Goal: Task Accomplishment & Management: Use online tool/utility

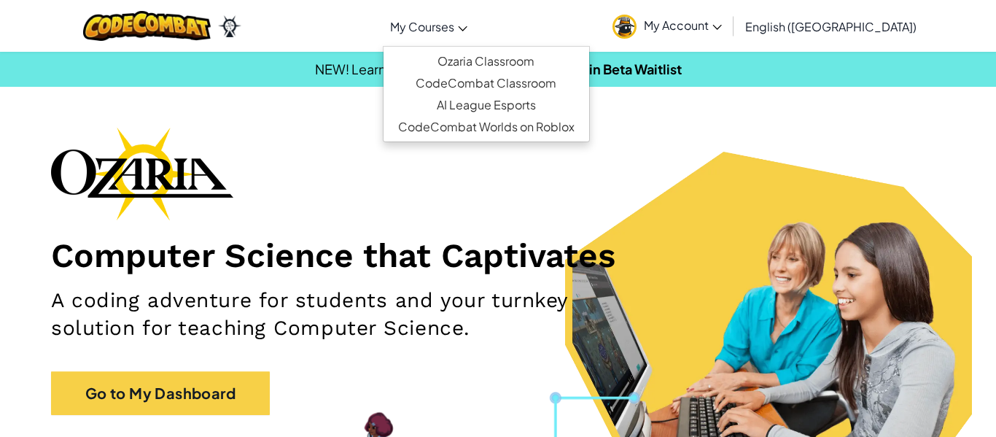
click at [454, 28] on span "My Courses" at bounding box center [422, 26] width 64 height 15
click at [583, 17] on div "Toggle navigation My Courses Ozaria Classroom CodeCombat Classroom AI League Es…" at bounding box center [497, 26] width 1003 height 52
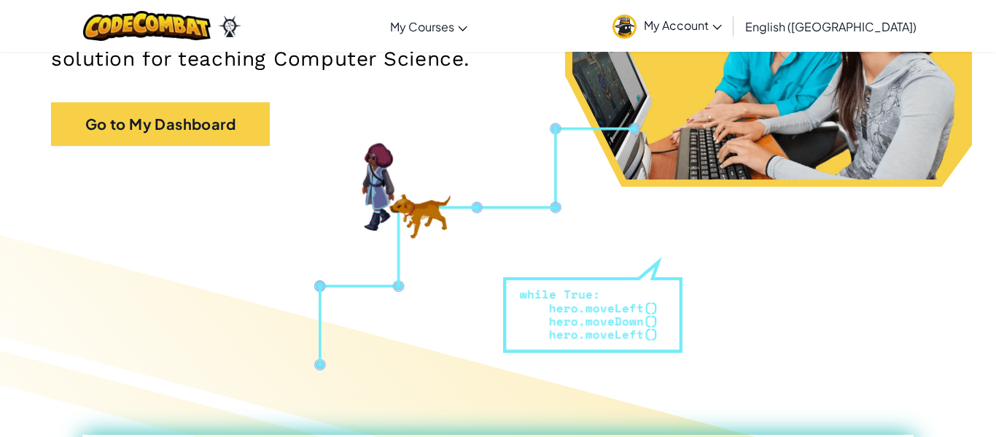
scroll to position [268, 0]
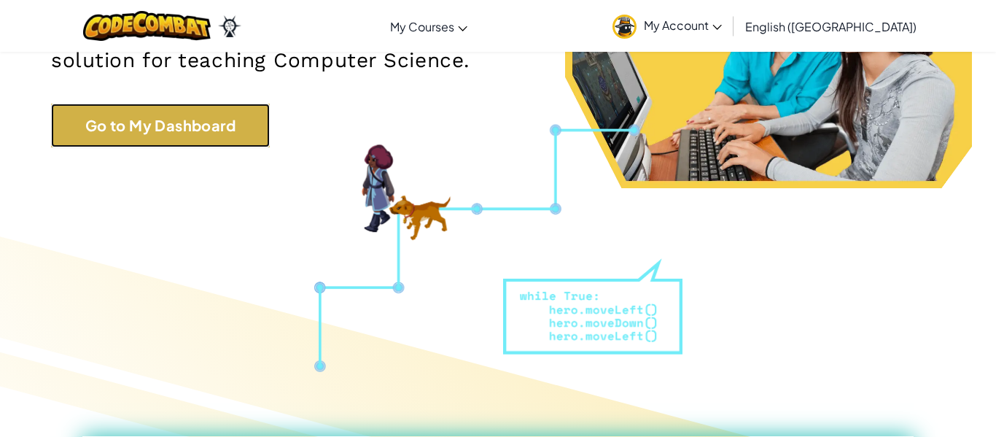
click at [247, 116] on link "Go to My Dashboard" at bounding box center [160, 126] width 219 height 44
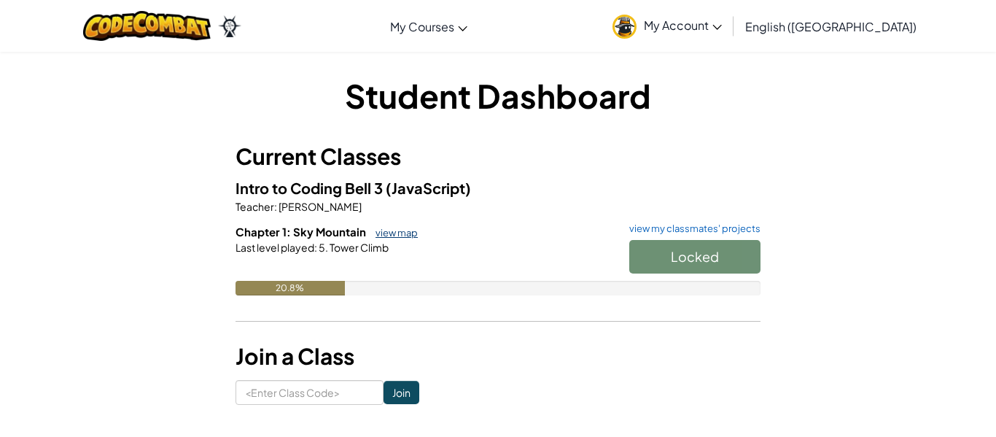
click at [386, 231] on link "view map" at bounding box center [393, 233] width 50 height 12
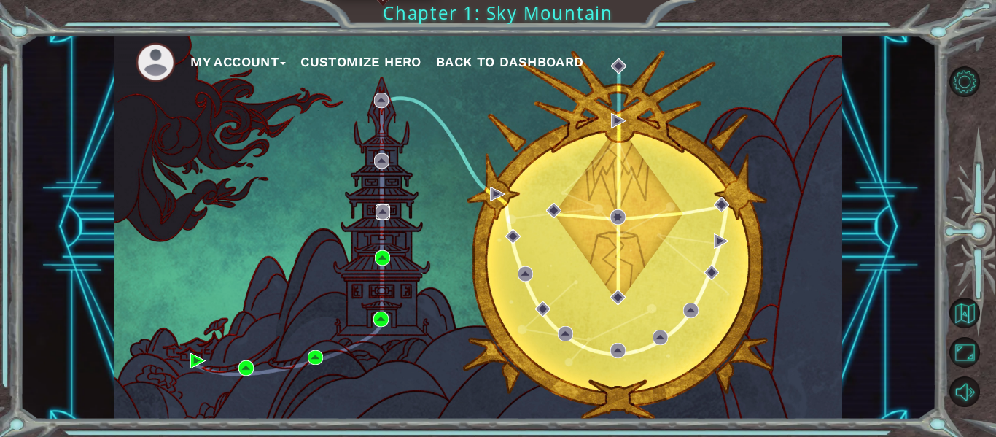
click at [378, 209] on img at bounding box center [382, 211] width 15 height 15
click at [382, 214] on img at bounding box center [382, 211] width 15 height 15
click at [381, 210] on img at bounding box center [382, 211] width 15 height 15
click at [382, 157] on img at bounding box center [381, 160] width 15 height 15
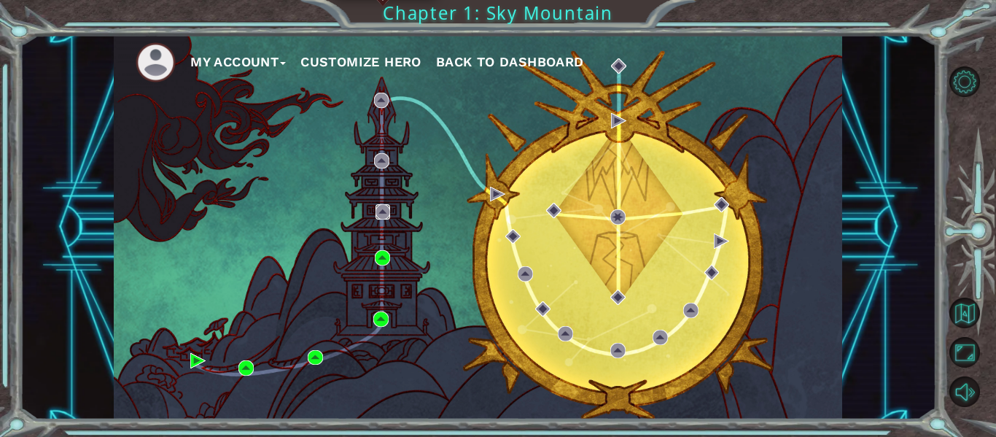
click at [386, 209] on img at bounding box center [382, 211] width 15 height 15
click at [382, 258] on img at bounding box center [382, 257] width 15 height 15
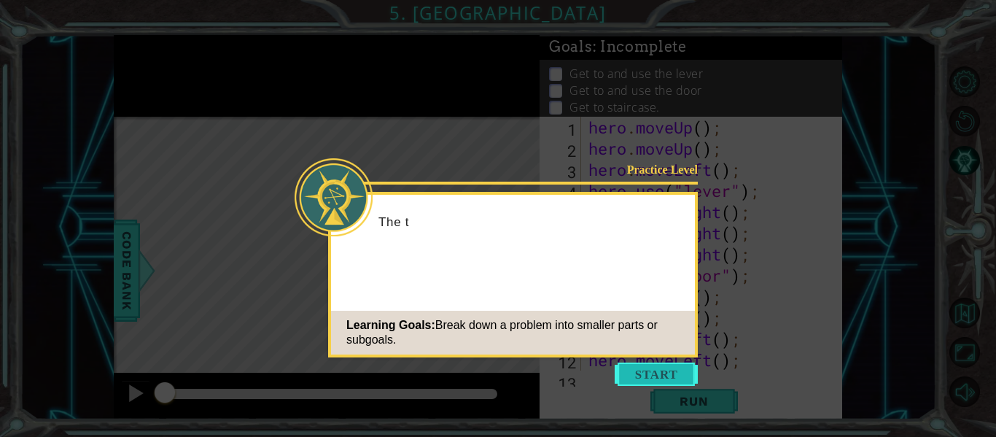
scroll to position [85, 0]
click at [644, 376] on button "Start" at bounding box center [656, 373] width 83 height 23
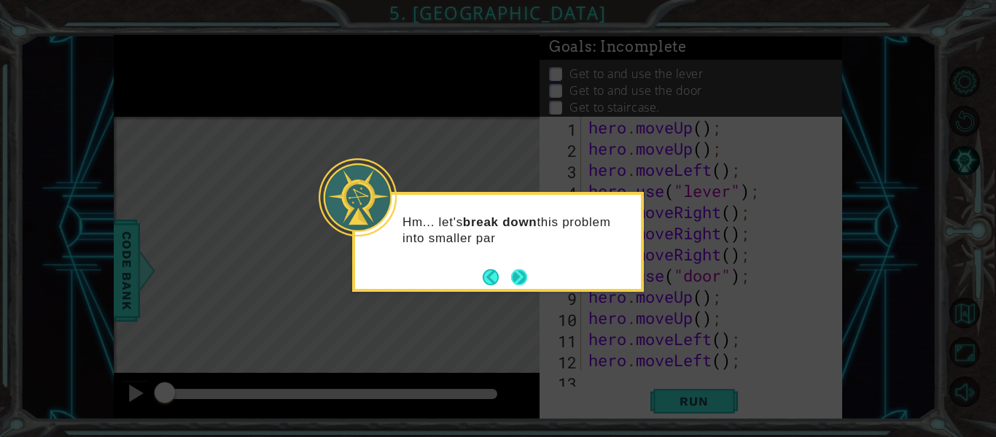
click at [524, 274] on button "Next" at bounding box center [519, 276] width 17 height 17
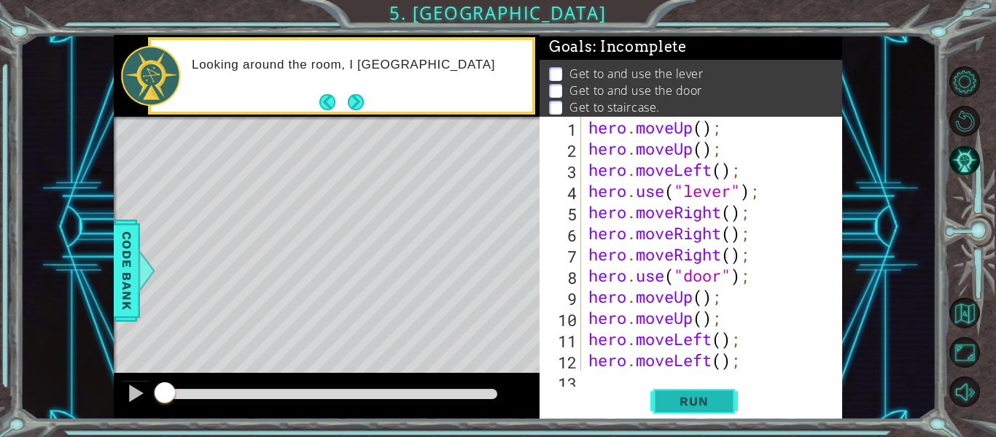
click at [660, 394] on button "Run" at bounding box center [693, 401] width 87 height 30
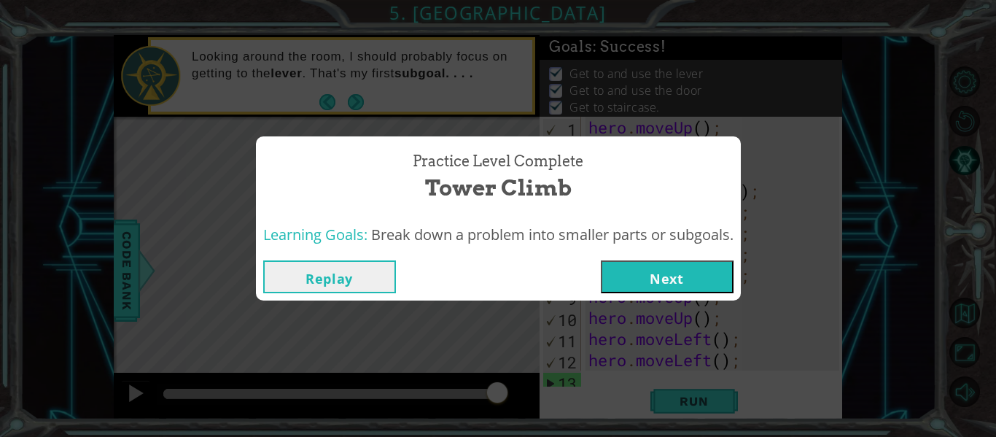
click at [666, 283] on button "Next" at bounding box center [667, 276] width 133 height 33
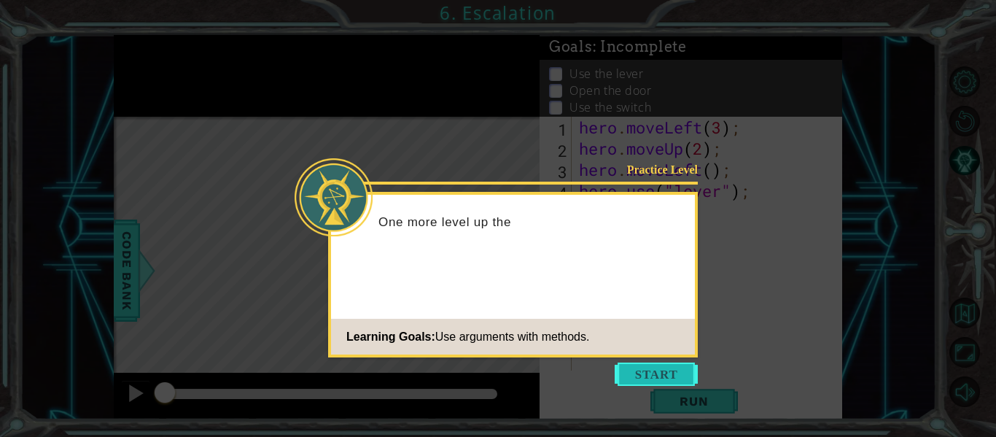
click at [655, 368] on button "Start" at bounding box center [656, 373] width 83 height 23
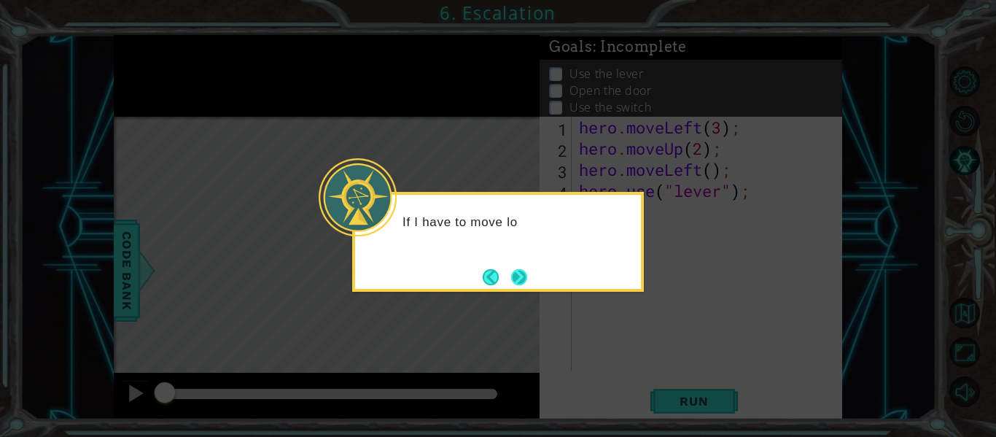
click at [518, 269] on button "Next" at bounding box center [519, 276] width 17 height 17
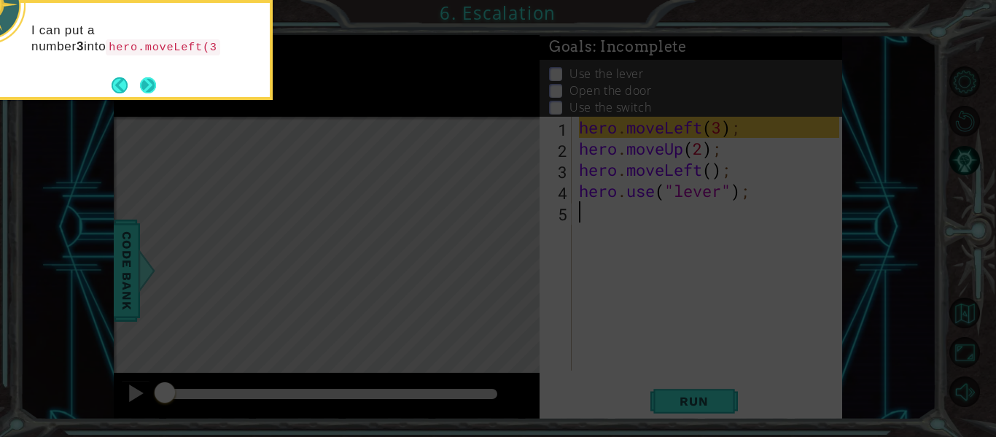
click at [149, 79] on button "Next" at bounding box center [147, 85] width 17 height 17
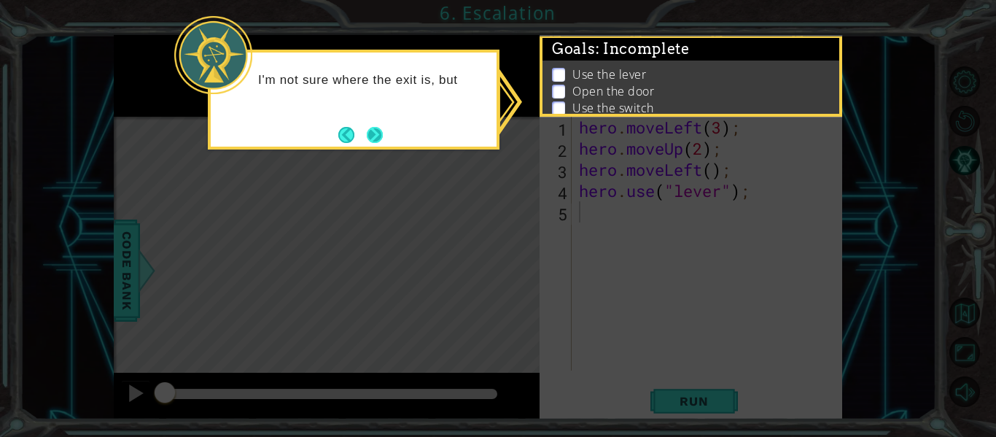
click at [375, 130] on button "Next" at bounding box center [375, 134] width 17 height 17
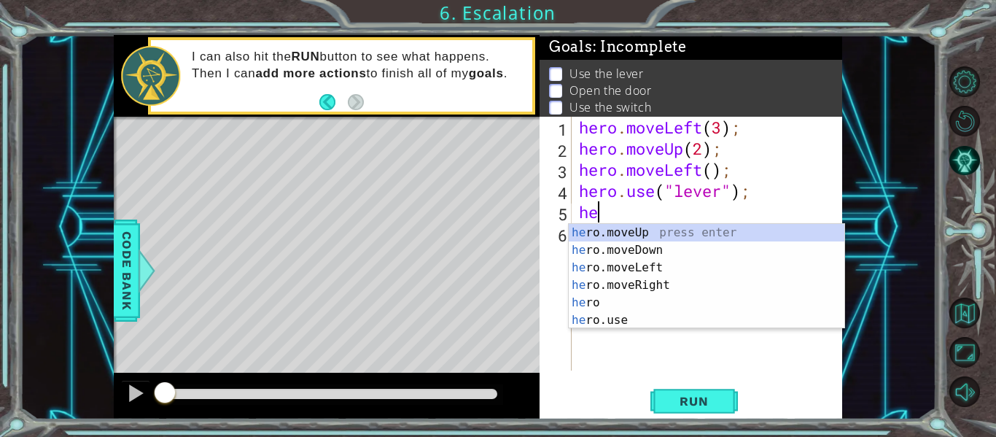
scroll to position [0, 1]
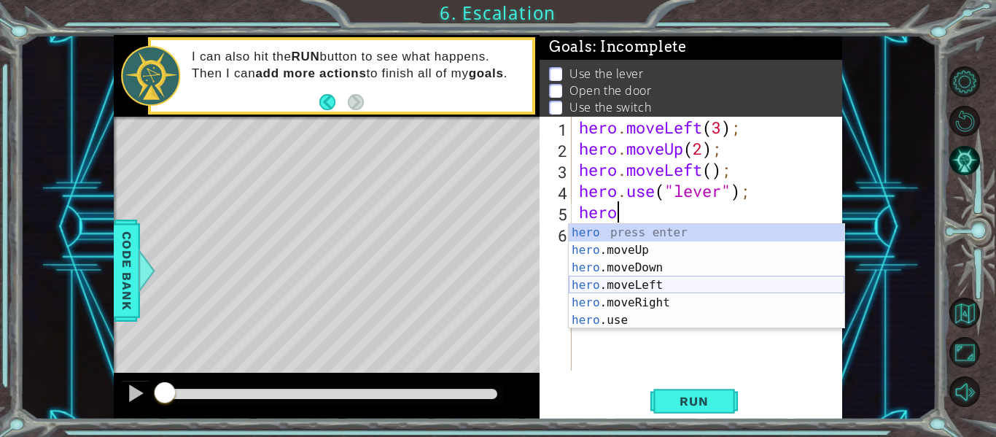
click at [646, 282] on div "hero press enter hero .moveUp press enter hero .moveDown press enter hero .move…" at bounding box center [707, 294] width 276 height 140
type textarea "hero.moveLeft(1);"
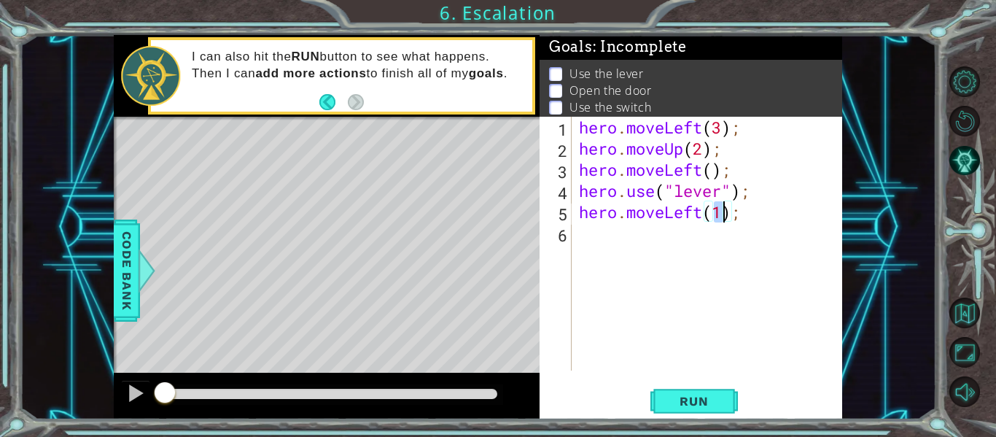
click at [642, 255] on div "hero . moveLeft ( 3 ) ; hero . moveUp ( 2 ) ; hero . moveLeft ( ) ; hero . use …" at bounding box center [711, 265] width 270 height 296
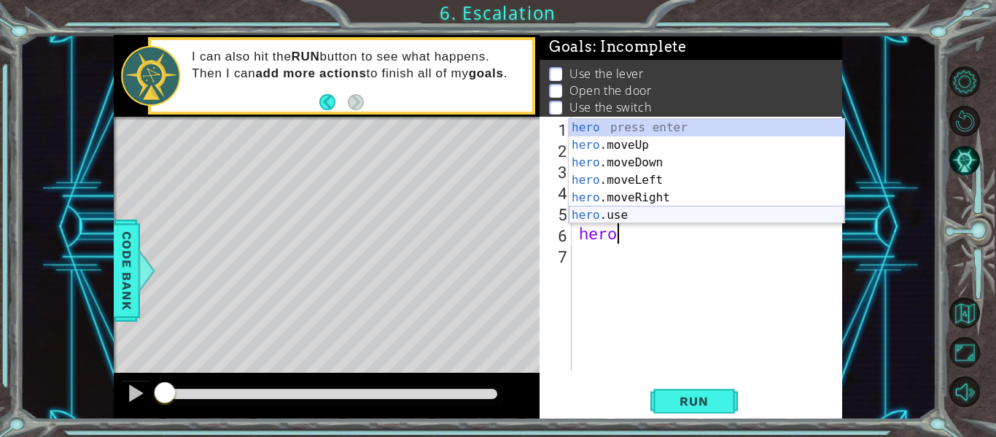
click at [625, 210] on div "hero press enter hero .moveUp press enter hero .moveDown press enter hero .move…" at bounding box center [707, 189] width 276 height 140
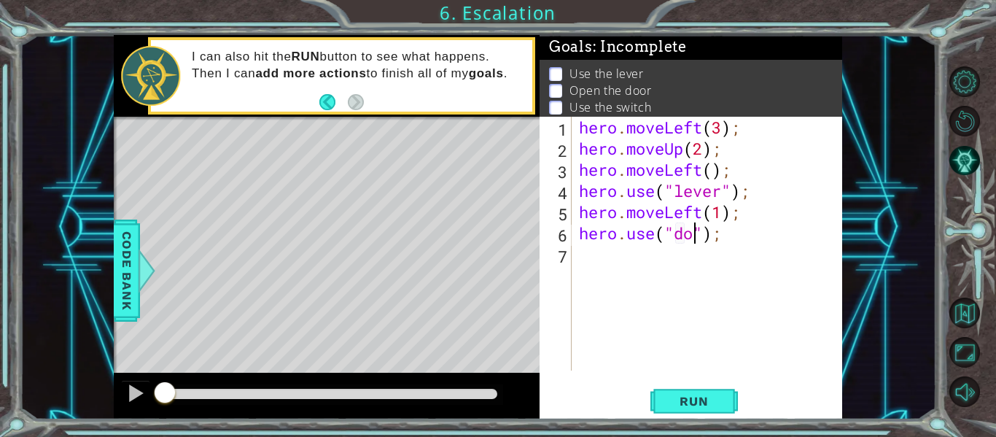
type textarea "hero.use("door");"
click at [664, 262] on div "hero . moveLeft ( 3 ) ; hero . moveUp ( 2 ) ; hero . moveLeft ( ) ; hero . use …" at bounding box center [711, 265] width 270 height 296
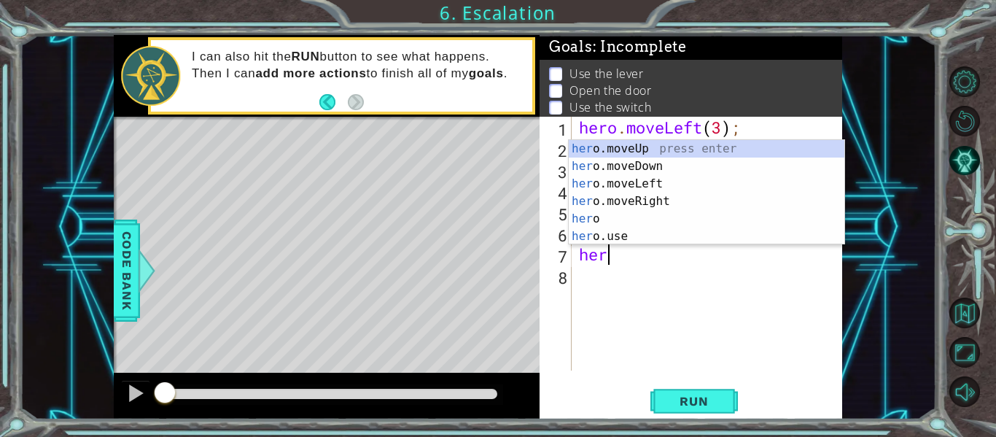
scroll to position [0, 1]
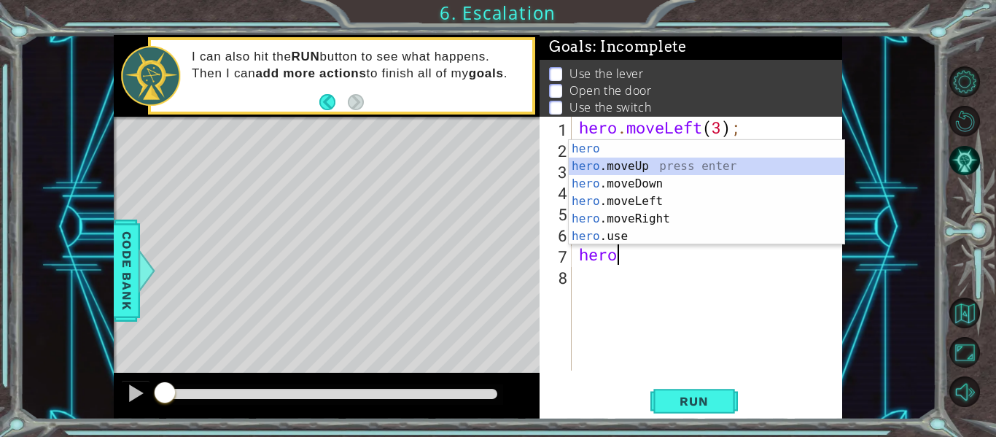
click at [637, 161] on div "hero press enter hero .moveUp press enter hero .moveDown press enter hero .move…" at bounding box center [707, 210] width 276 height 140
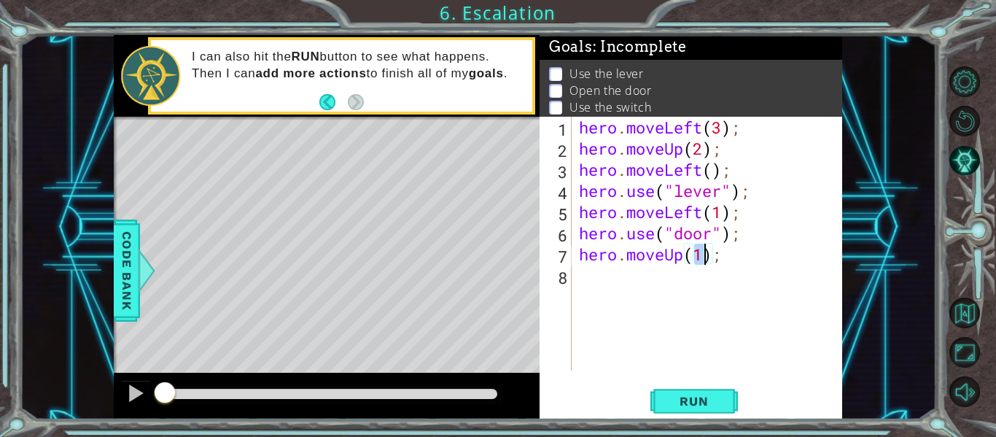
type textarea "hero.moveUp(2);"
click at [614, 282] on div "hero . moveLeft ( 3 ) ; hero . moveUp ( 2 ) ; hero . moveLeft ( ) ; hero . use …" at bounding box center [711, 265] width 270 height 296
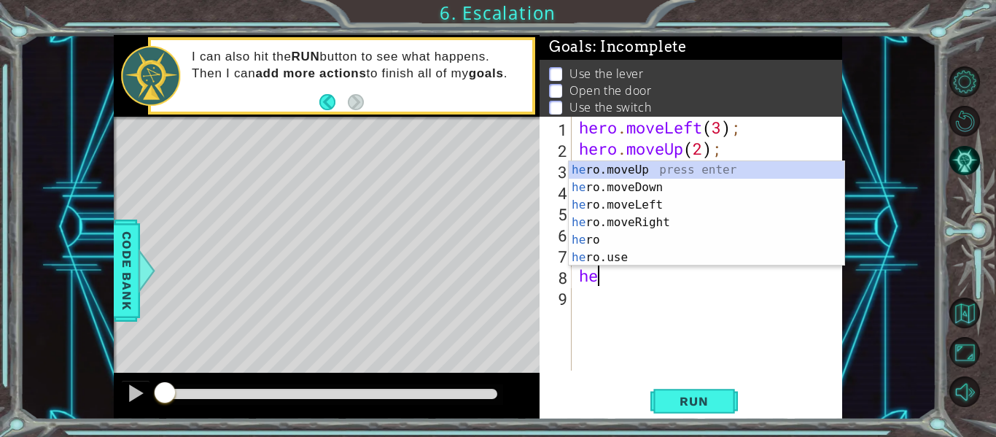
scroll to position [0, 1]
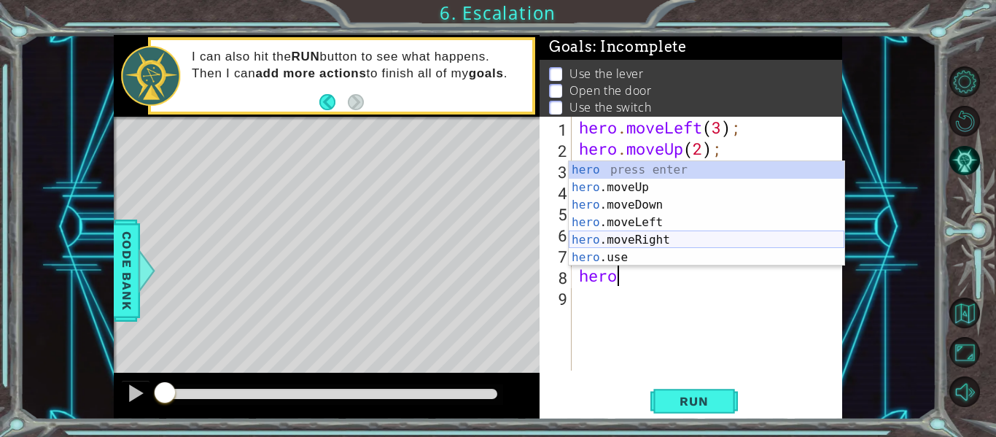
click at [612, 238] on div "hero press enter hero .moveUp press enter hero .moveDown press enter hero .move…" at bounding box center [707, 231] width 276 height 140
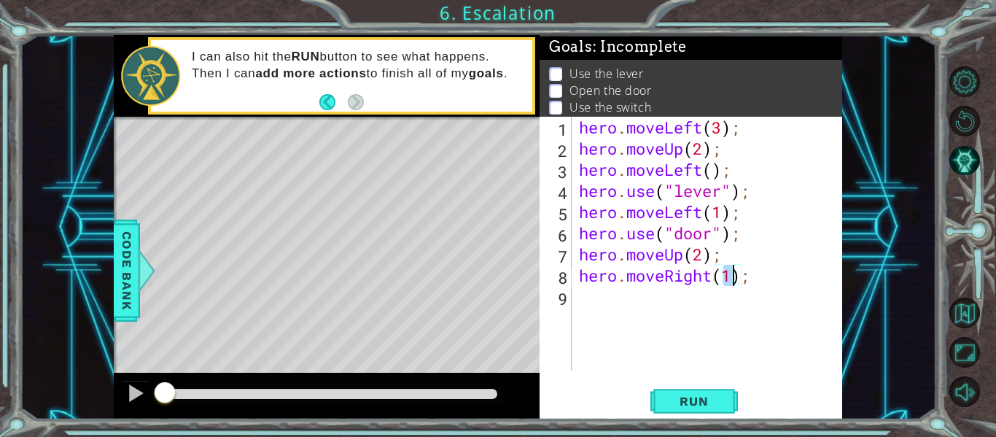
type textarea "hero.moveRight(2);"
click at [613, 300] on div "hero . moveLeft ( 3 ) ; hero . moveUp ( 2 ) ; hero . moveLeft ( ) ; hero . use …" at bounding box center [711, 265] width 270 height 296
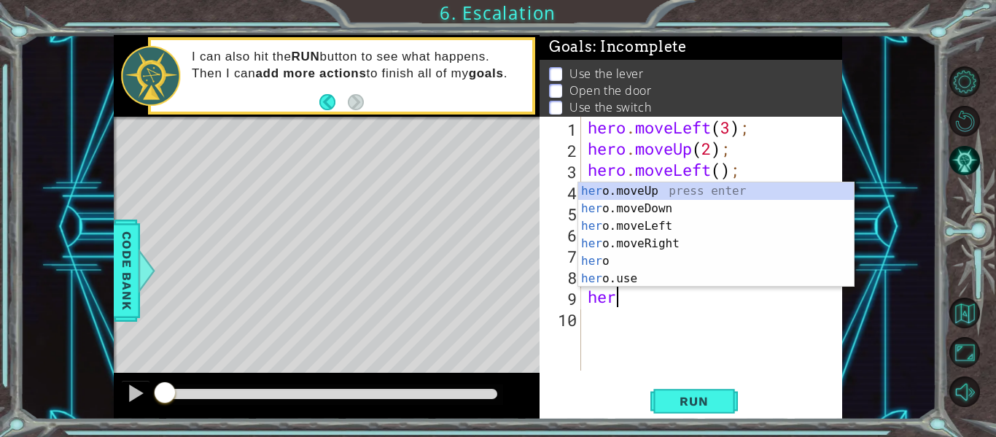
scroll to position [0, 1]
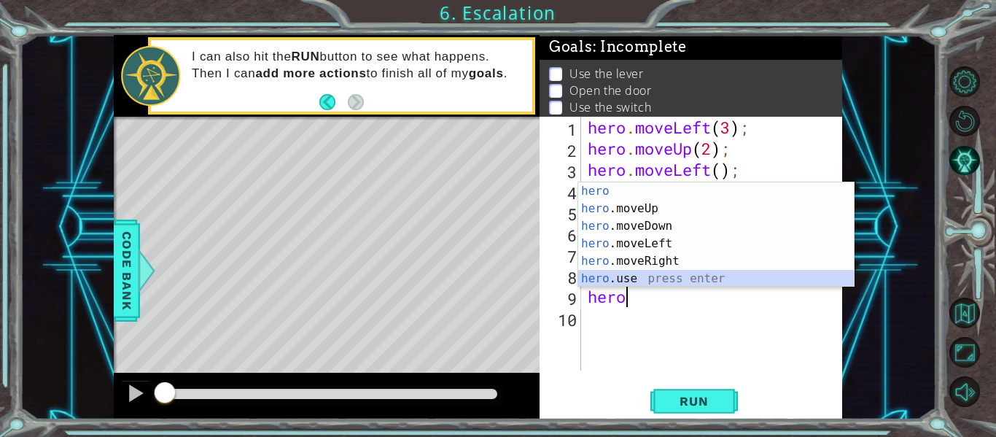
click at [608, 276] on div "hero press enter hero .moveUp press enter hero .moveDown press enter hero .move…" at bounding box center [716, 252] width 276 height 140
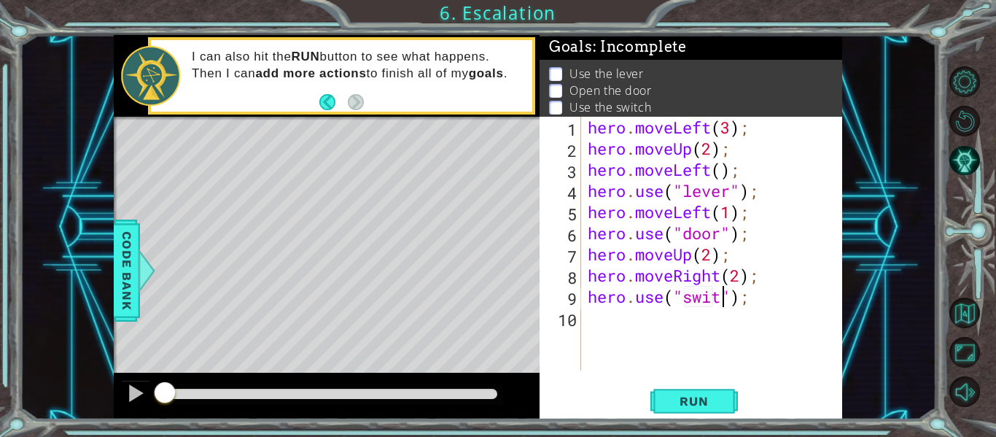
scroll to position [0, 7]
type textarea "hero.use("switch");"
click at [626, 323] on div "hero . moveLeft ( 3 ) ; hero . moveUp ( 2 ) ; hero . moveLeft ( ) ; hero . use …" at bounding box center [716, 265] width 262 height 296
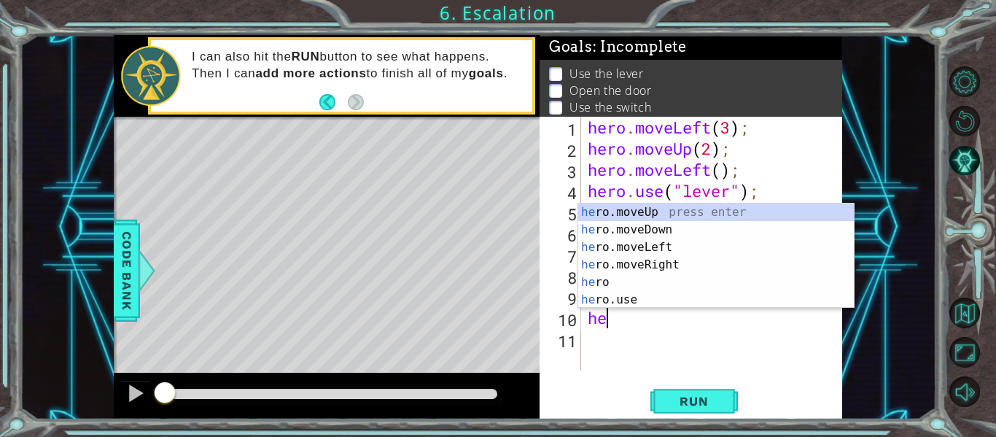
scroll to position [0, 1]
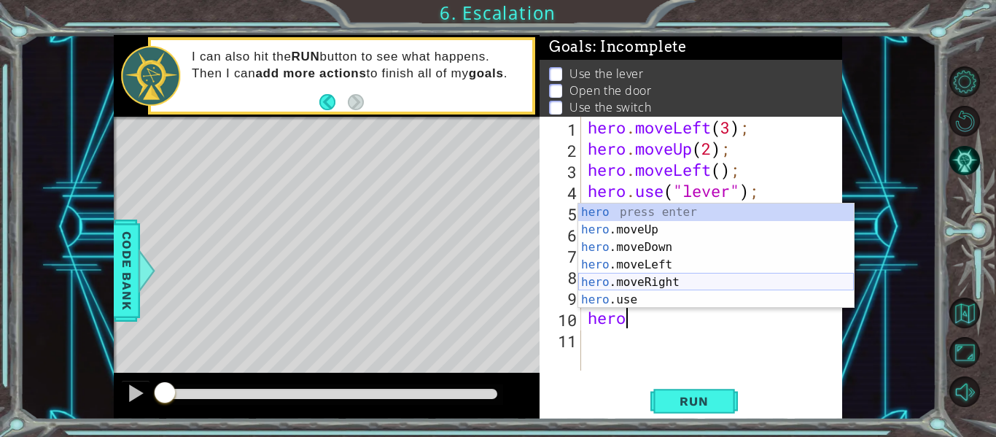
click at [630, 278] on div "hero press enter hero .moveUp press enter hero .moveDown press enter hero .move…" at bounding box center [716, 273] width 276 height 140
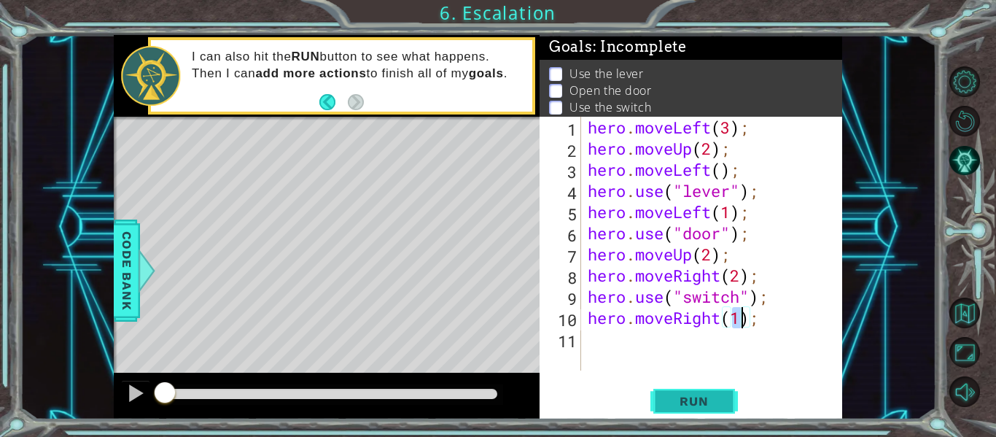
type textarea "hero.moveRight(1);"
click at [717, 400] on span "Run" at bounding box center [694, 401] width 58 height 15
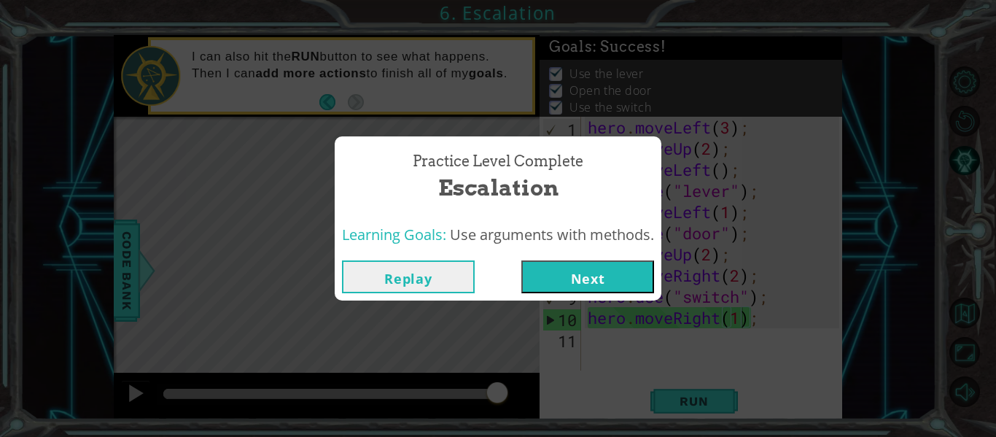
click at [575, 279] on button "Next" at bounding box center [587, 276] width 133 height 33
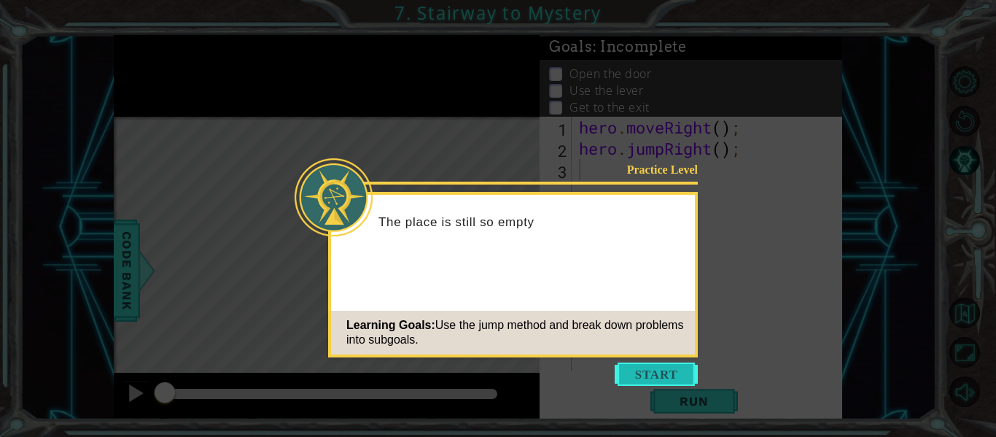
click at [631, 370] on button "Start" at bounding box center [656, 373] width 83 height 23
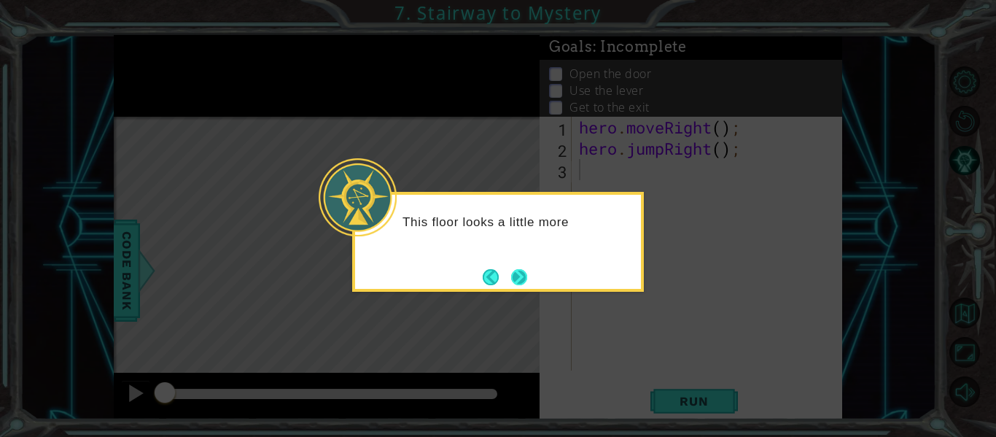
click at [522, 276] on button "Next" at bounding box center [518, 276] width 17 height 17
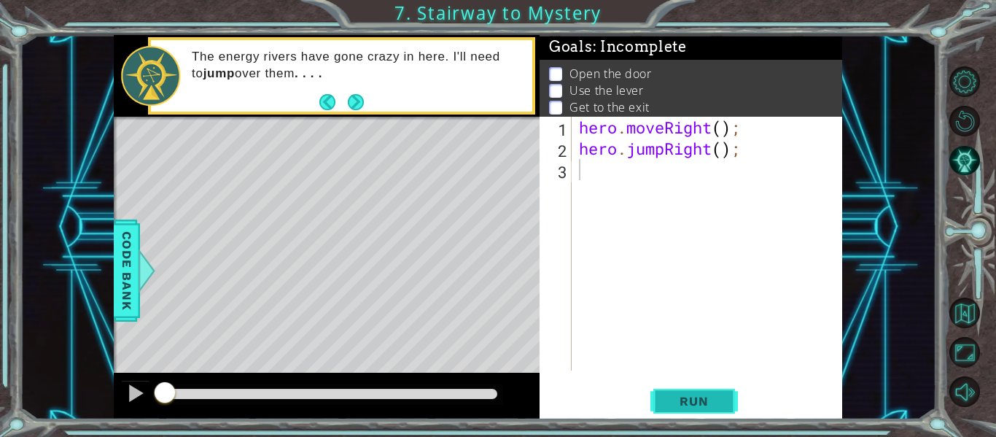
click at [704, 402] on span "Run" at bounding box center [694, 401] width 58 height 15
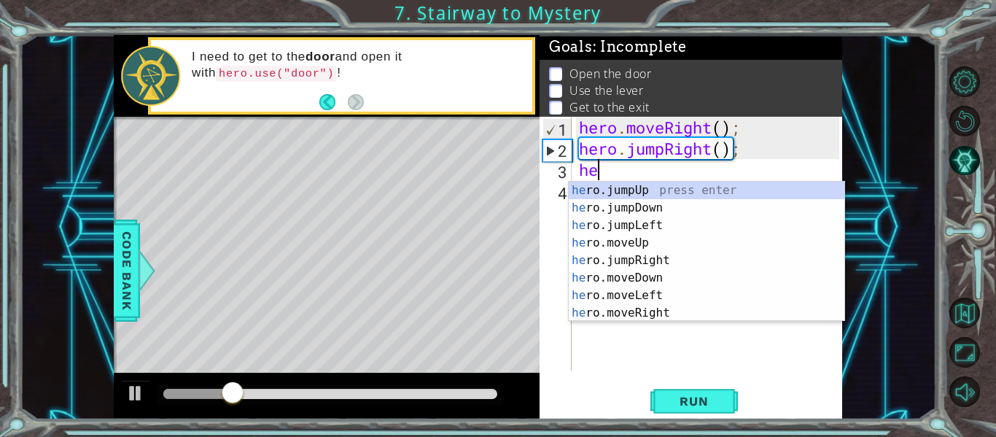
scroll to position [0, 1]
type textarea "hero"
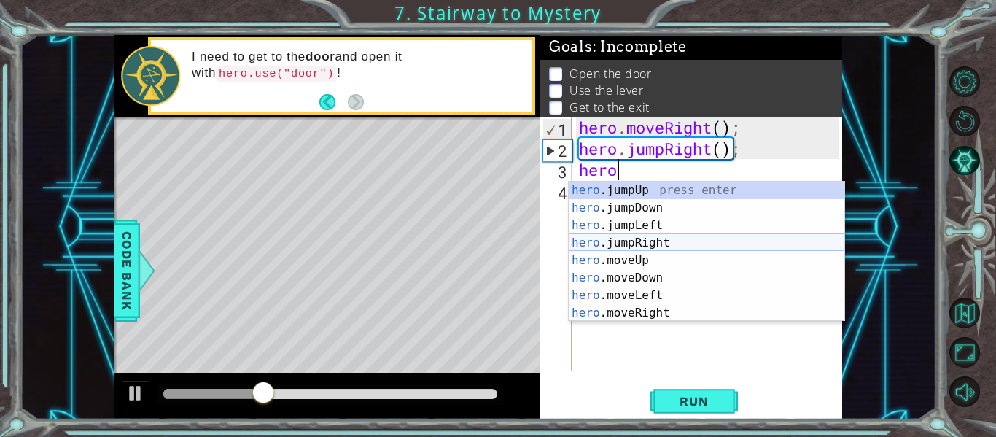
click at [632, 243] on div "hero .jumpUp press enter hero .jumpDown press enter hero .jumpLeft press enter …" at bounding box center [707, 269] width 276 height 175
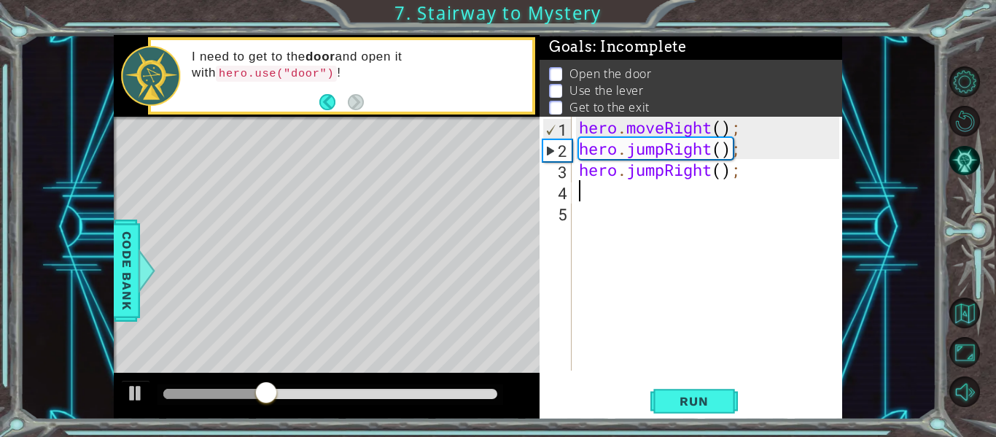
scroll to position [0, 0]
click at [732, 166] on div "hero . moveRight ( ) ; hero . jumpRight ( ) ; hero . jumpRight ( ) ;" at bounding box center [711, 265] width 270 height 296
type textarea "hero.jumpRight();"
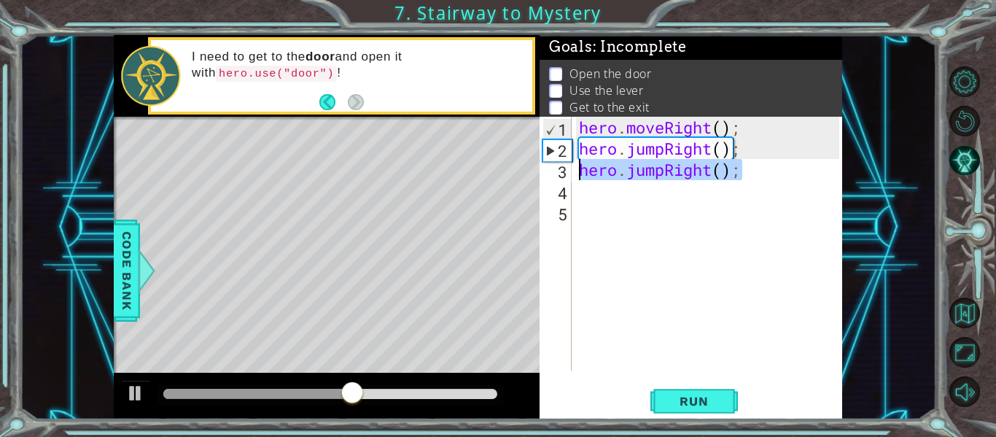
drag, startPoint x: 741, startPoint y: 170, endPoint x: 573, endPoint y: 175, distance: 168.5
click at [573, 175] on div "hero.jumpRight(); 1 2 3 4 5 hero . moveRight ( ) ; hero . jumpRight ( ) ; hero …" at bounding box center [689, 244] width 300 height 254
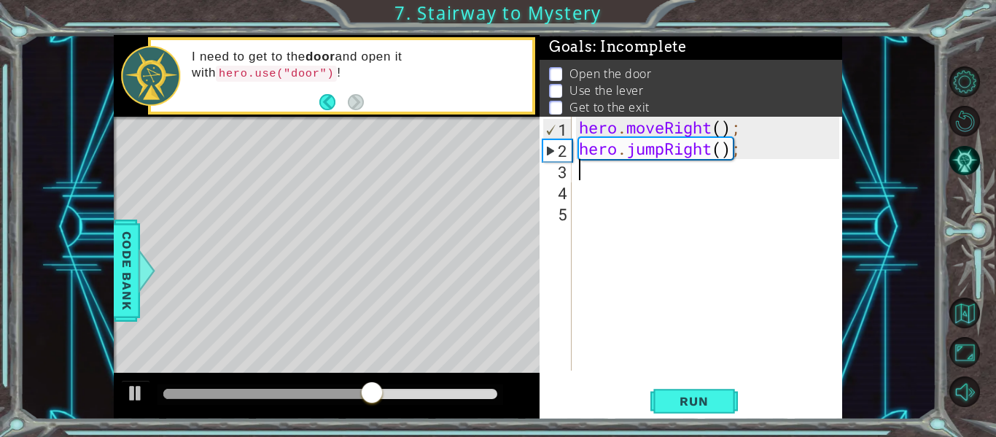
click at [585, 173] on div "hero . moveRight ( ) ; hero . jumpRight ( ) ;" at bounding box center [711, 265] width 270 height 296
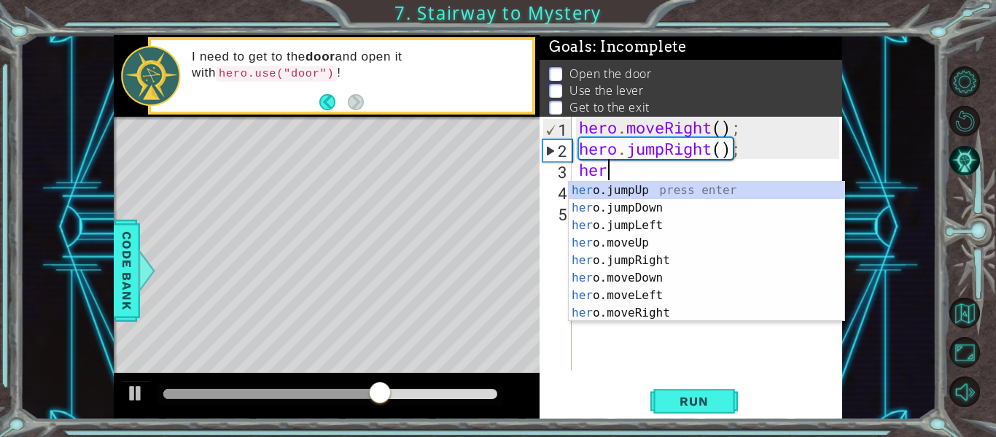
scroll to position [0, 1]
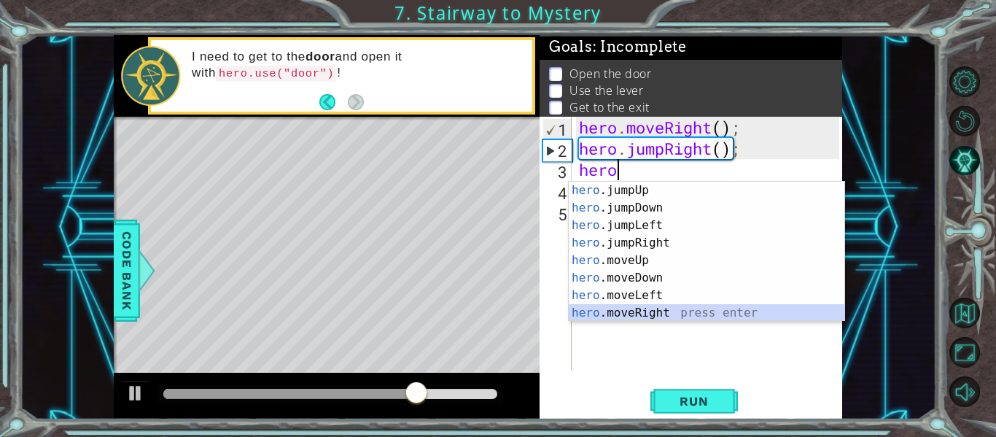
click at [631, 313] on div "hero .jumpUp press enter hero .jumpDown press enter hero .jumpLeft press enter …" at bounding box center [707, 269] width 276 height 175
type textarea "hero.moveRight(1);"
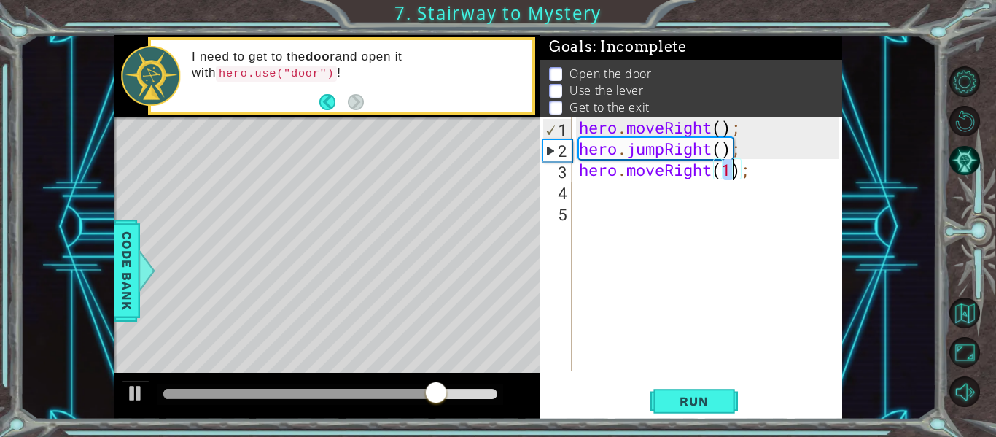
click at [616, 200] on div "hero . moveRight ( ) ; hero . jumpRight ( ) ; hero . moveRight ( 1 ) ;" at bounding box center [711, 265] width 270 height 296
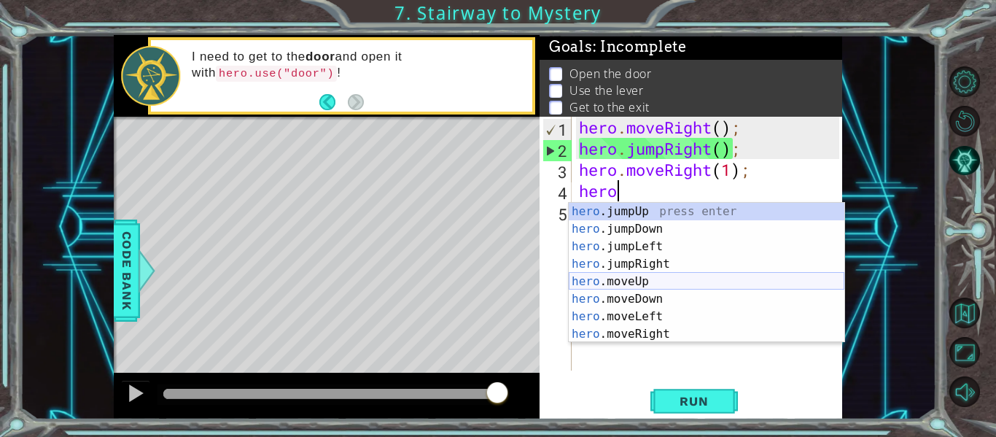
click at [636, 277] on div "hero .jumpUp press enter hero .jumpDown press enter hero .jumpLeft press enter …" at bounding box center [707, 290] width 276 height 175
type textarea "hero.moveUp(1);"
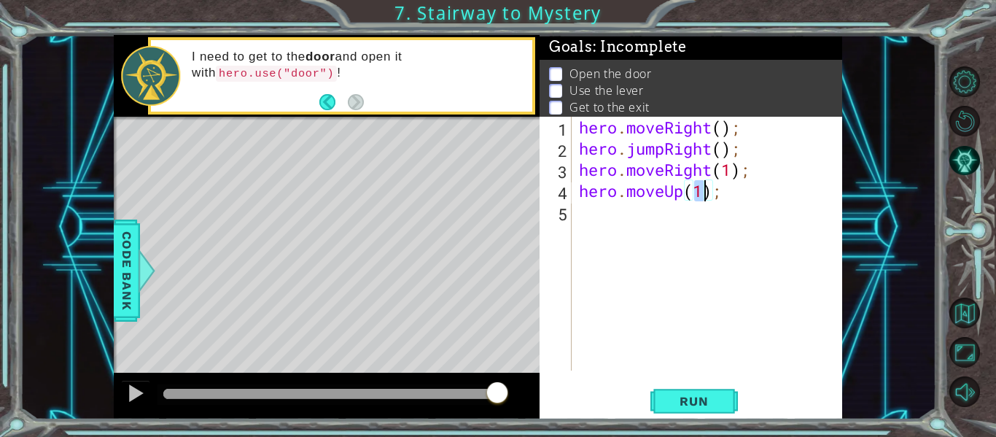
click at [602, 219] on div "hero . moveRight ( ) ; hero . jumpRight ( ) ; hero . moveRight ( 1 ) ; hero . m…" at bounding box center [711, 265] width 270 height 296
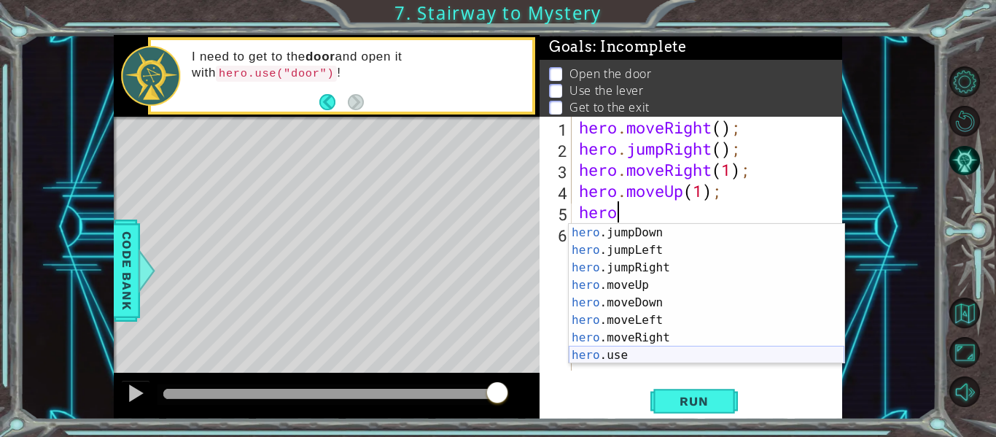
scroll to position [17, 0]
click at [638, 353] on div "hero .jumpDown press enter hero .jumpLeft press enter hero .jumpRight press ent…" at bounding box center [707, 311] width 276 height 175
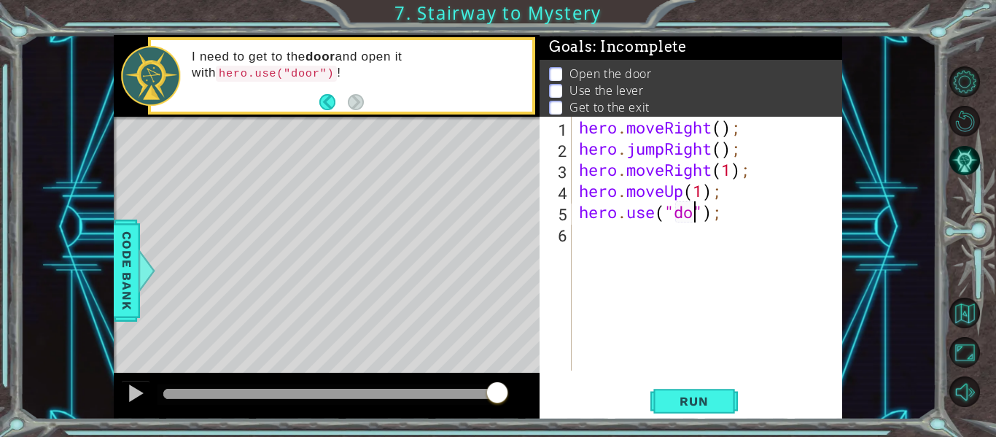
type textarea "hero.use("door");"
click at [630, 237] on div "hero . moveRight ( ) ; hero . jumpRight ( ) ; hero . moveRight ( 1 ) ; hero . m…" at bounding box center [711, 265] width 270 height 296
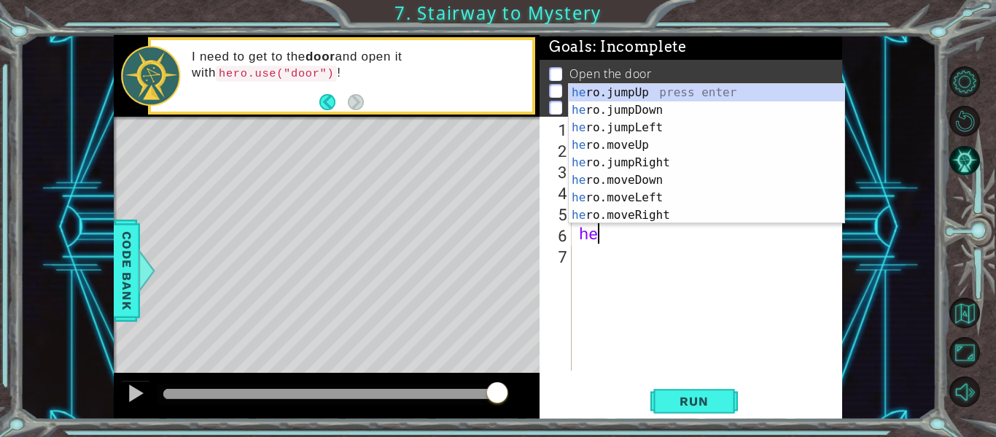
scroll to position [0, 1]
click at [635, 158] on div "hero .jumpUp press enter hero .jumpDown press enter hero .jumpLeft press enter …" at bounding box center [707, 171] width 276 height 175
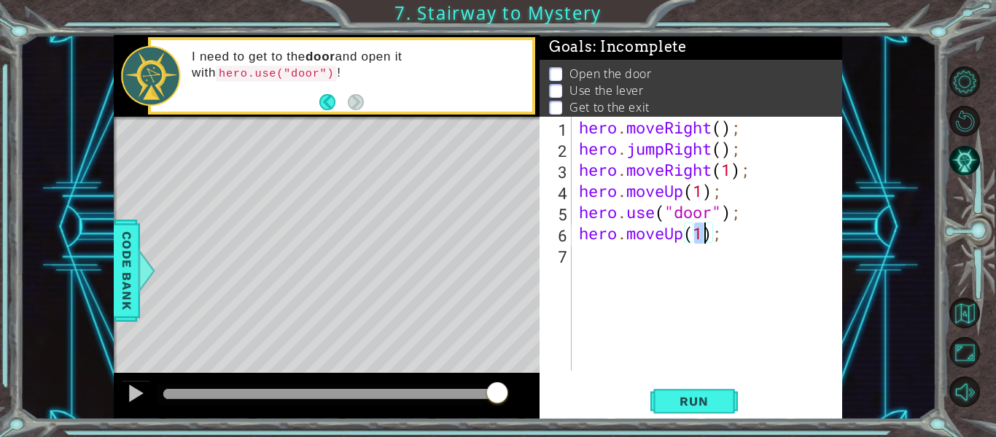
type textarea "hero.moveUp(2);"
click at [608, 255] on div "hero . moveRight ( ) ; hero . jumpRight ( ) ; hero . moveRight ( 1 ) ; hero . m…" at bounding box center [711, 265] width 270 height 296
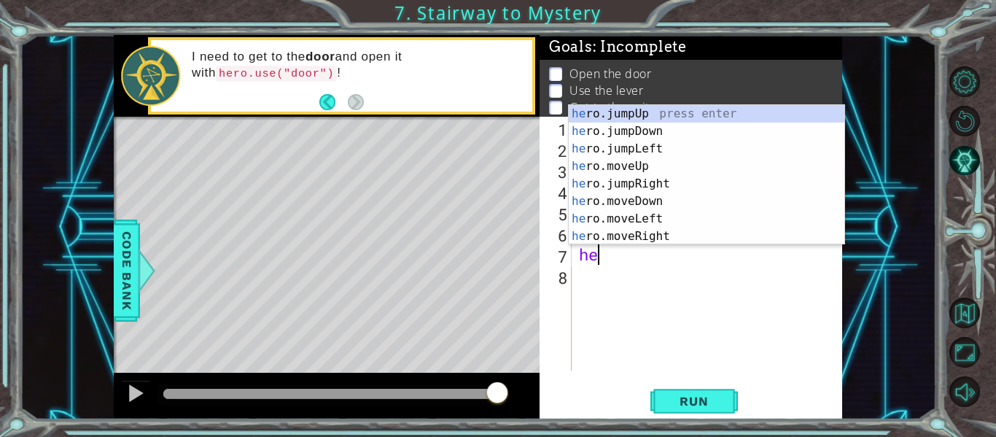
scroll to position [0, 1]
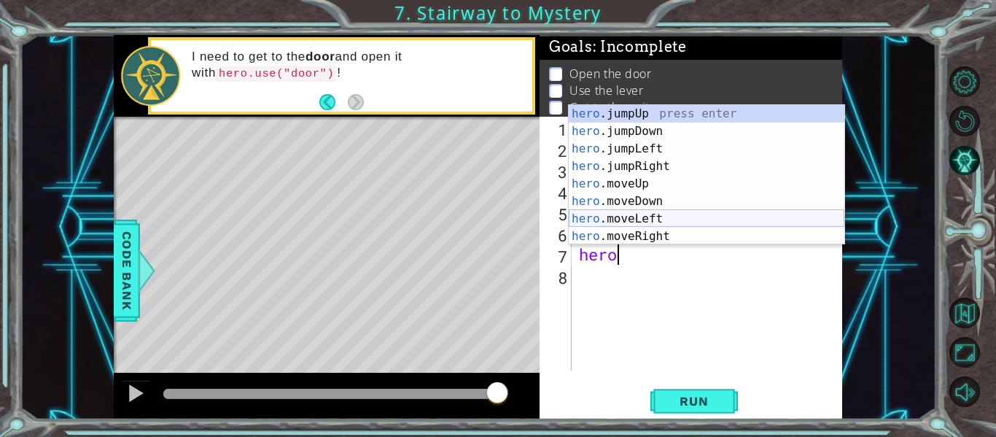
click at [644, 215] on div "hero .jumpUp press enter hero .jumpDown press enter hero .jumpLeft press enter …" at bounding box center [707, 192] width 276 height 175
type textarea "hero.moveLeft(1);"
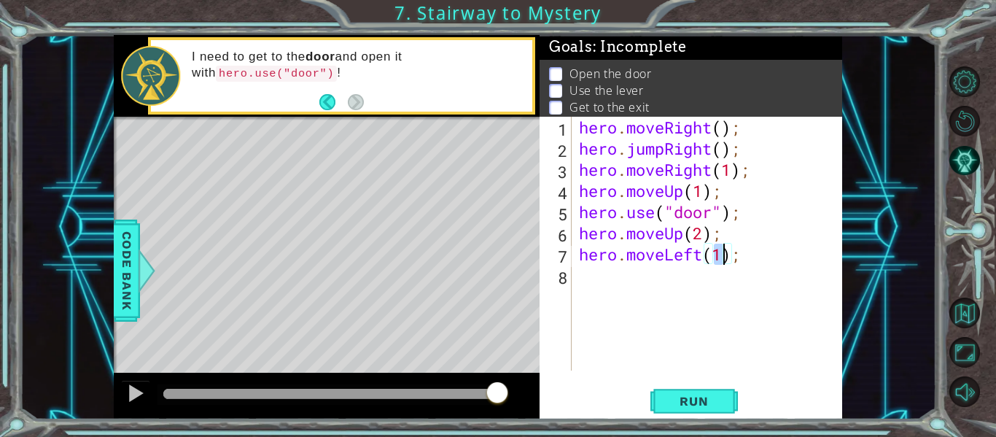
click at [657, 285] on div "hero . moveRight ( ) ; hero . jumpRight ( ) ; hero . moveRight ( 1 ) ; hero . m…" at bounding box center [711, 265] width 270 height 296
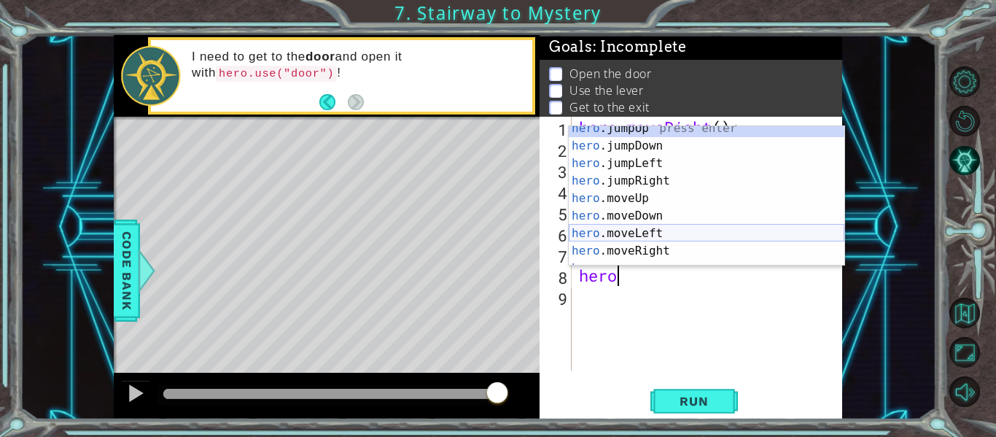
scroll to position [17, 0]
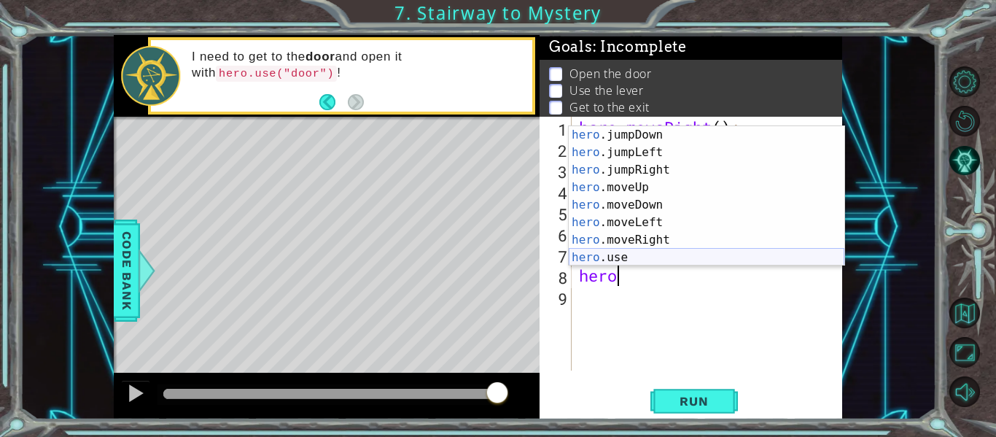
click at [648, 252] on div "hero .jumpDown press enter hero .jumpLeft press enter hero .jumpRight press ent…" at bounding box center [707, 213] width 276 height 175
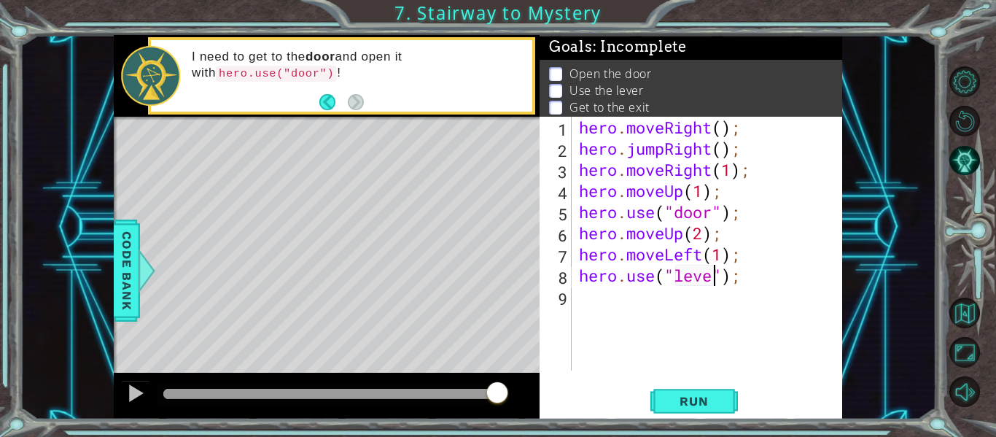
type textarea "hero.use("lever");"
click at [669, 297] on div "hero . moveRight ( ) ; hero . jumpRight ( ) ; hero . moveRight ( 1 ) ; hero . m…" at bounding box center [711, 265] width 270 height 296
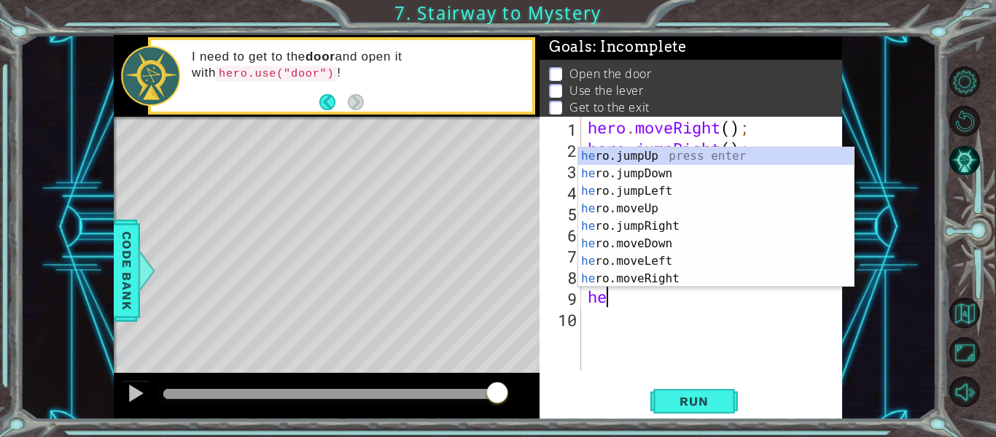
scroll to position [0, 1]
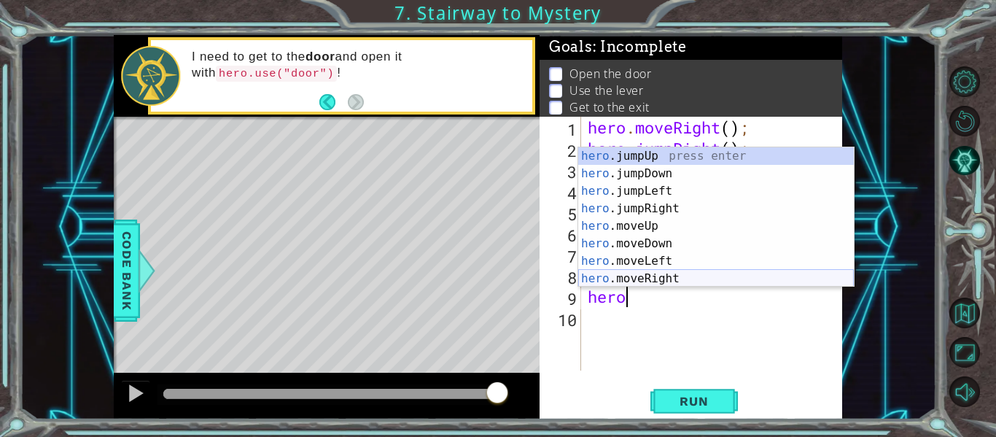
click at [666, 278] on div "hero .jumpUp press enter hero .jumpDown press enter hero .jumpLeft press enter …" at bounding box center [716, 234] width 276 height 175
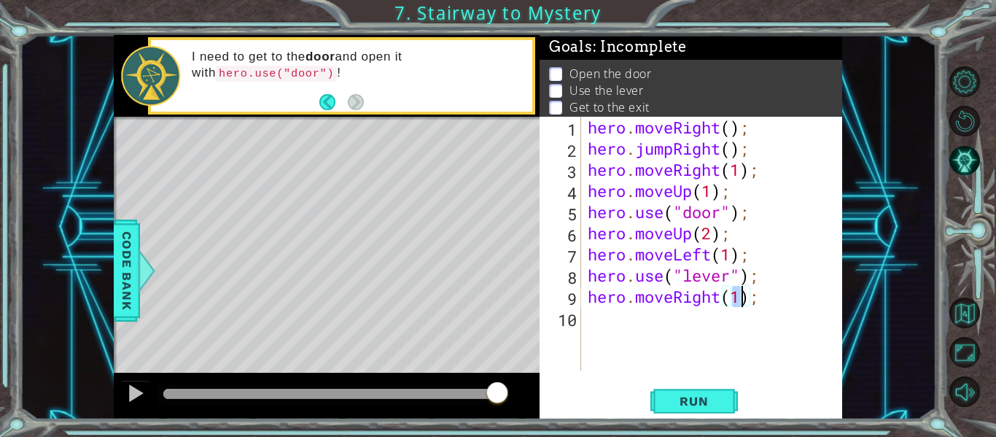
type textarea "hero.moveRight(2);"
click at [673, 321] on div "hero . moveRight ( ) ; hero . jumpRight ( ) ; hero . moveRight ( 1 ) ; hero . m…" at bounding box center [716, 265] width 262 height 296
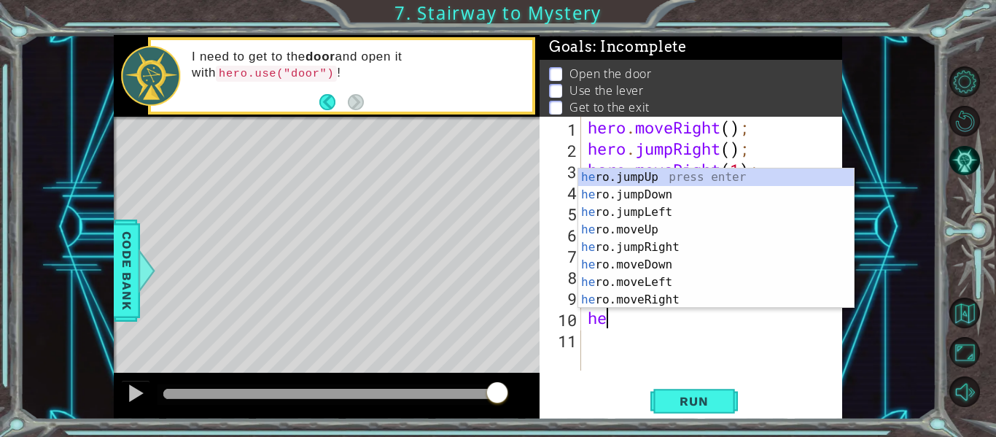
scroll to position [0, 1]
type textarea "hero"
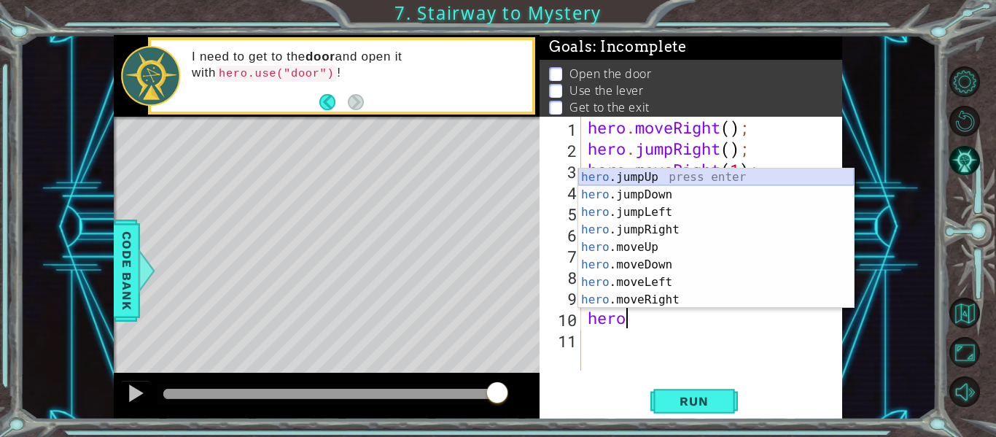
click at [646, 176] on div "hero .jumpUp press enter hero .jumpDown press enter hero .jumpLeft press enter …" at bounding box center [716, 255] width 276 height 175
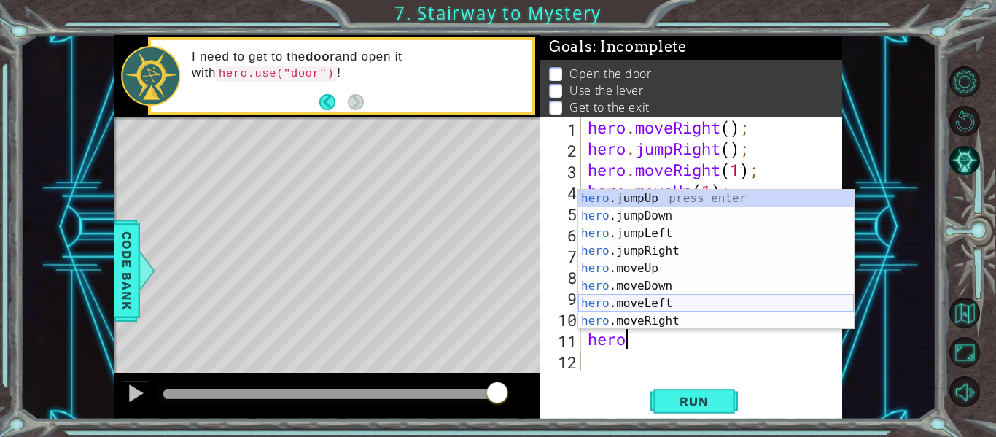
click at [620, 299] on div "hero .jumpUp press enter hero .jumpDown press enter hero .jumpLeft press enter …" at bounding box center [716, 277] width 276 height 175
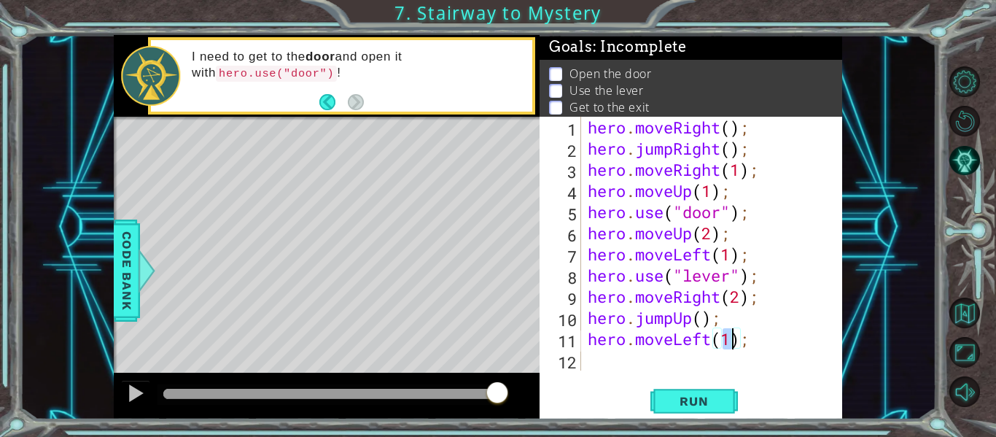
scroll to position [0, 7]
type textarea "hero.moveLeft(2);"
click at [681, 394] on span "Run" at bounding box center [694, 401] width 58 height 15
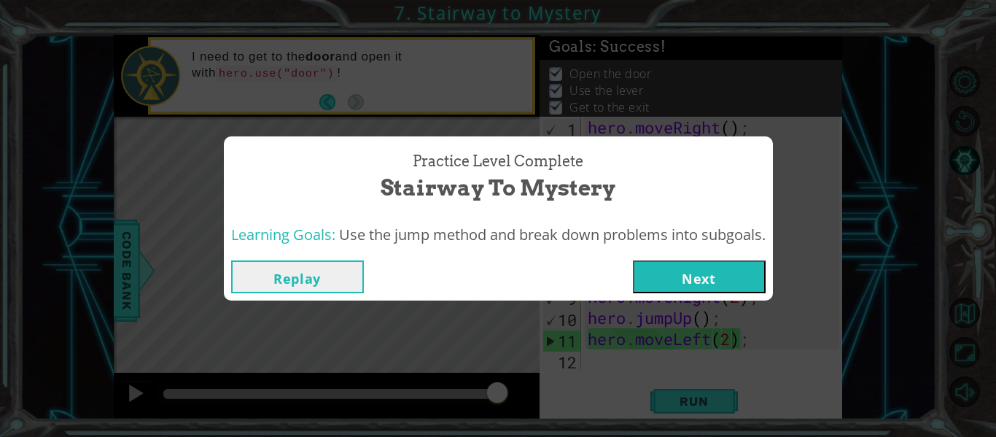
click at [671, 272] on button "Next" at bounding box center [699, 276] width 133 height 33
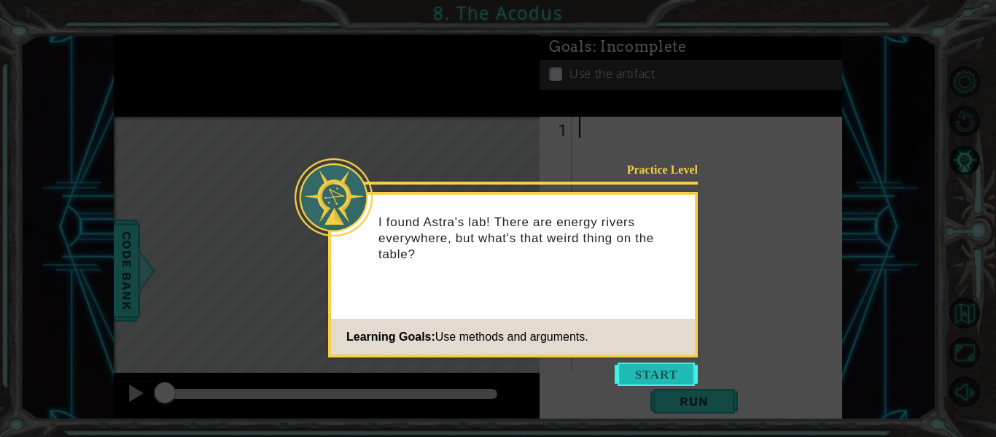
click at [664, 380] on button "Start" at bounding box center [656, 373] width 83 height 23
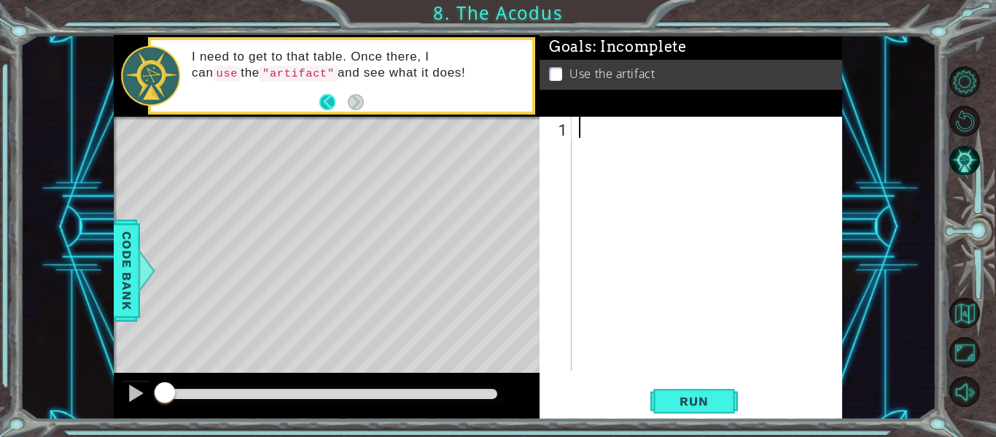
click at [330, 97] on button "Back" at bounding box center [333, 102] width 28 height 16
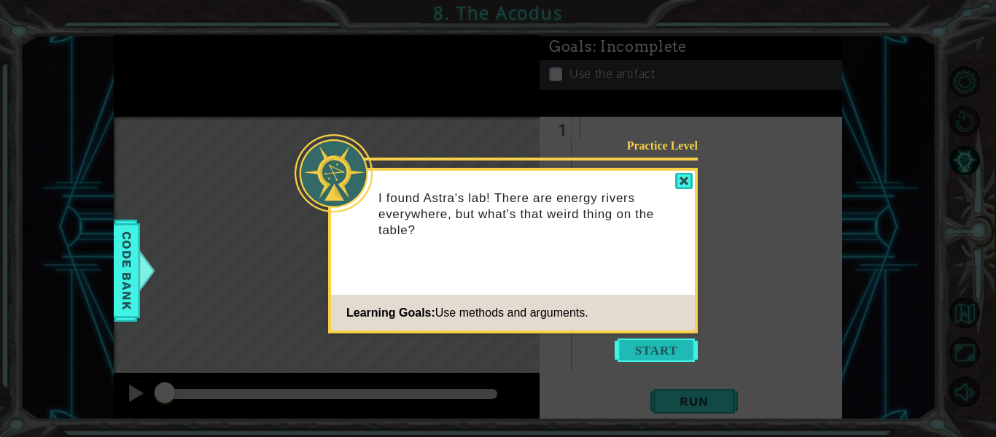
click at [677, 343] on button "Start" at bounding box center [656, 349] width 83 height 23
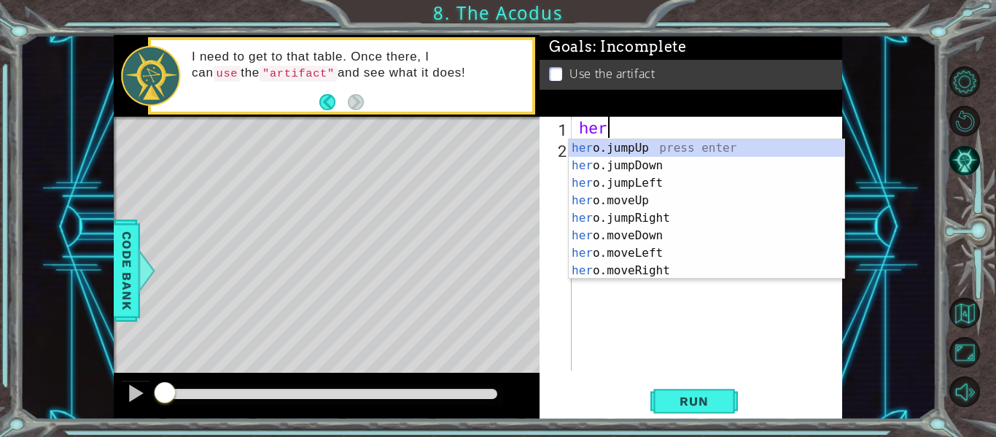
scroll to position [0, 1]
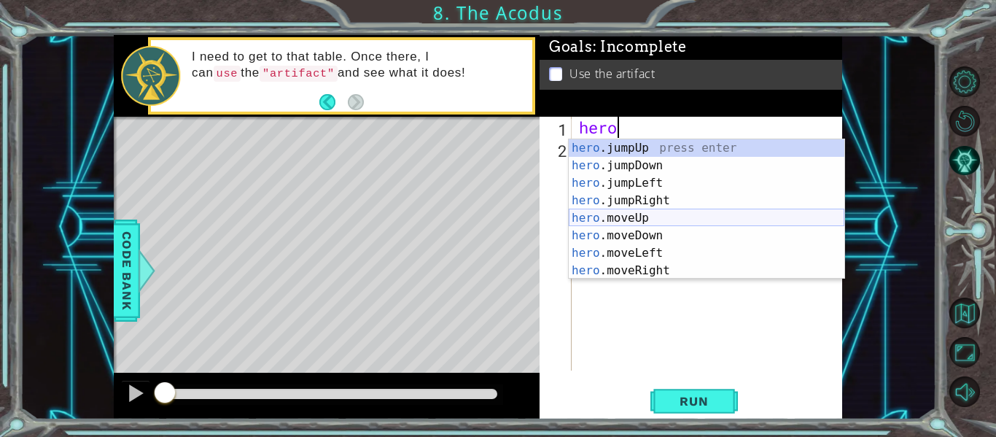
click at [634, 214] on div "hero .jumpUp press enter hero .jumpDown press enter hero .jumpLeft press enter …" at bounding box center [707, 226] width 276 height 175
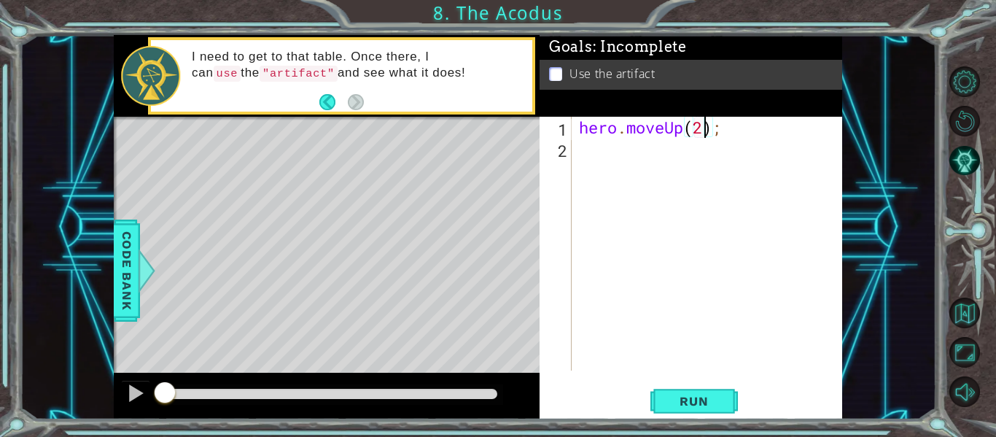
type textarea "hero.moveUp(2);"
click at [593, 155] on div "hero . moveUp ( 2 ) ;" at bounding box center [711, 265] width 270 height 296
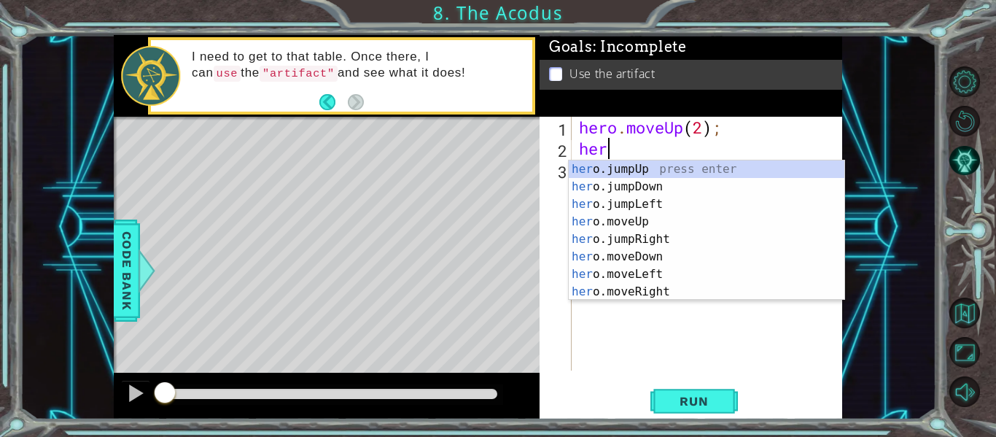
scroll to position [0, 1]
click at [620, 268] on div "hero .jumpUp press enter hero .jumpDown press enter hero .jumpLeft press enter …" at bounding box center [707, 247] width 276 height 175
type textarea "hero.moveLeft(1);"
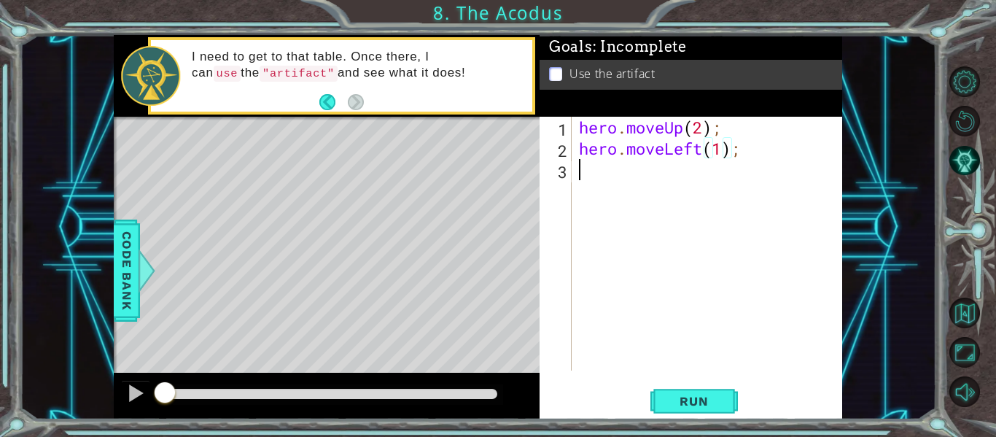
click at [609, 180] on div "hero . moveUp ( 2 ) ; hero . moveLeft ( 1 ) ;" at bounding box center [711, 265] width 270 height 296
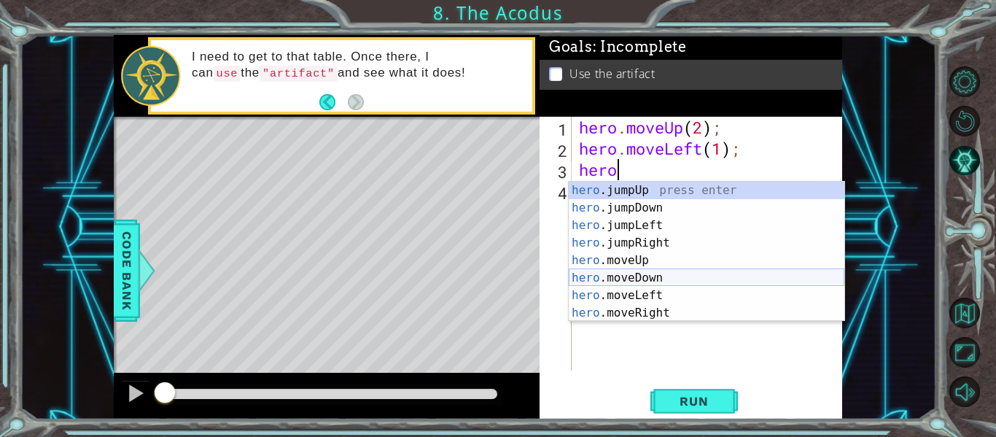
click at [623, 276] on div "hero .jumpUp press enter hero .jumpDown press enter hero .jumpLeft press enter …" at bounding box center [707, 269] width 276 height 175
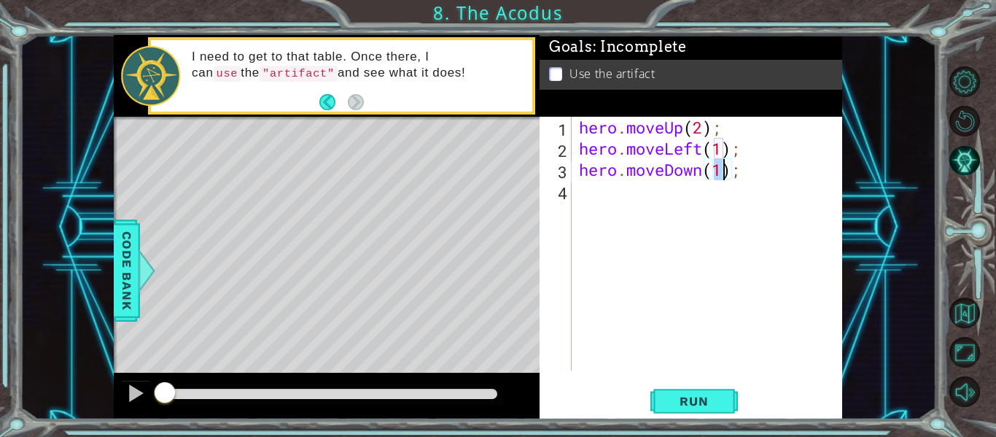
type textarea "hero.moveDown(2);"
click at [604, 200] on div "hero . moveUp ( 2 ) ; hero . moveLeft ( 1 ) ; hero . moveDown ( 2 ) ;" at bounding box center [711, 265] width 270 height 296
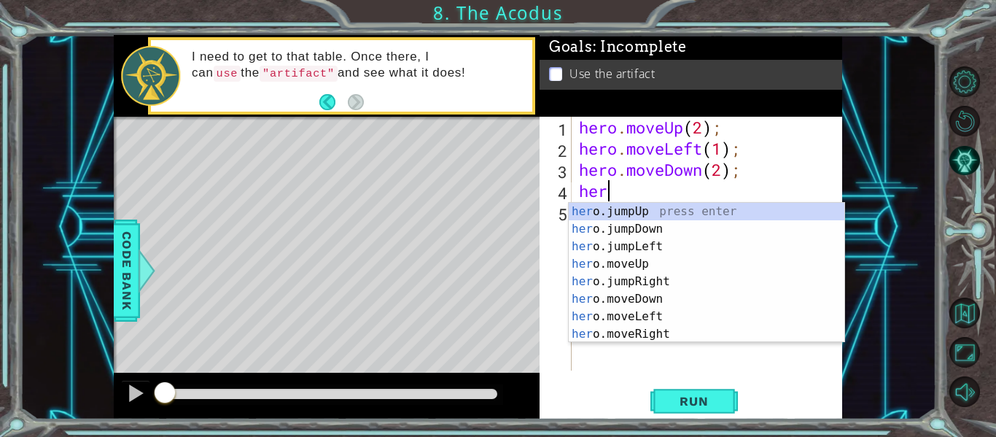
scroll to position [0, 1]
type textarea "hero"
click at [618, 246] on div "hero .jumpUp press enter hero .jumpDown press enter hero .jumpLeft press enter …" at bounding box center [707, 290] width 276 height 175
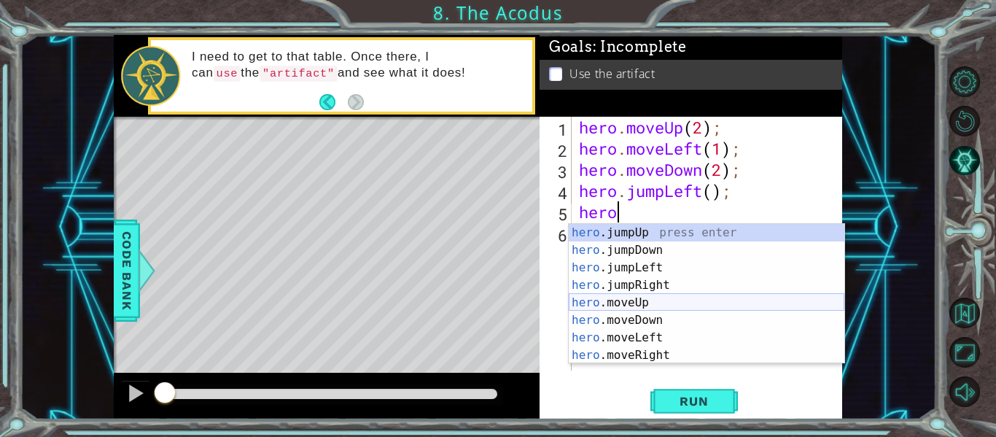
click at [623, 305] on div "hero .jumpUp press enter hero .jumpDown press enter hero .jumpLeft press enter …" at bounding box center [707, 311] width 276 height 175
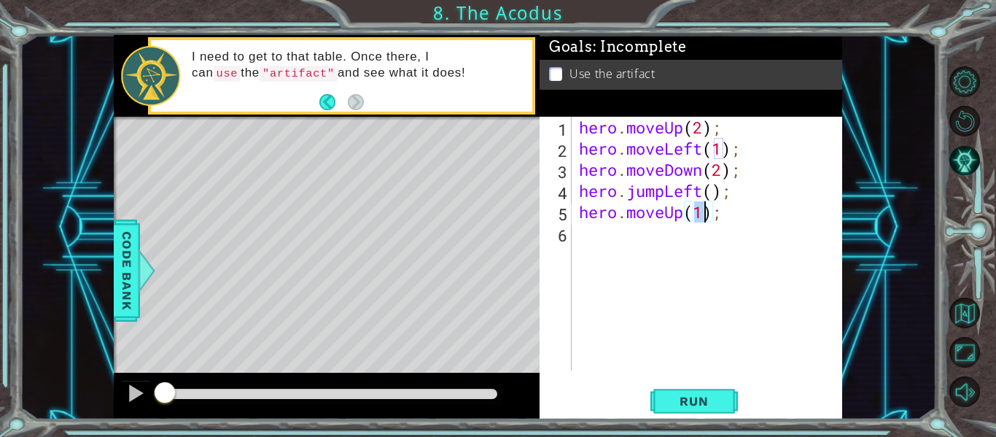
type textarea "hero.moveUp(2);"
click at [589, 240] on div "hero . moveUp ( 2 ) ; hero . moveLeft ( 1 ) ; hero . moveDown ( 2 ) ; hero . ju…" at bounding box center [711, 265] width 270 height 296
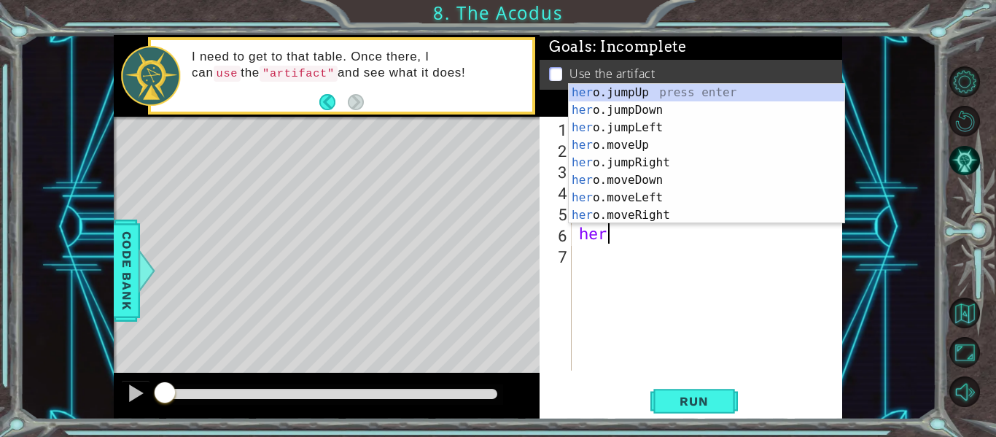
scroll to position [0, 1]
click at [630, 212] on div "hero .jumpUp press enter hero .jumpDown press enter hero .jumpLeft press enter …" at bounding box center [707, 171] width 276 height 175
type textarea "hero.moveRight(1);"
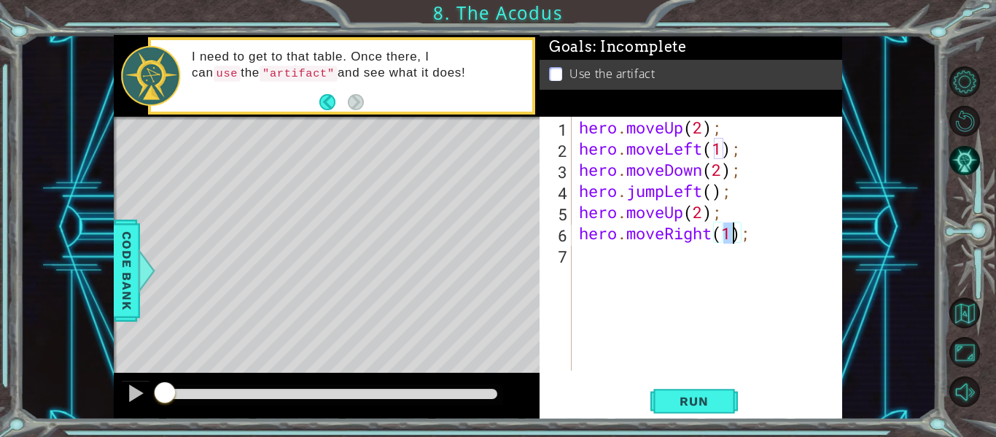
click at [614, 262] on div "hero . moveUp ( 2 ) ; hero . moveLeft ( 1 ) ; hero . moveDown ( 2 ) ; hero . ju…" at bounding box center [711, 265] width 270 height 296
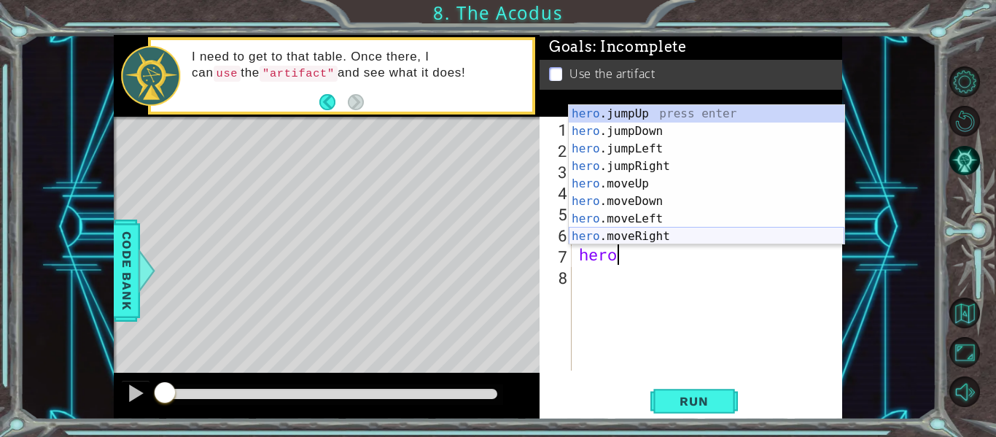
scroll to position [17, 0]
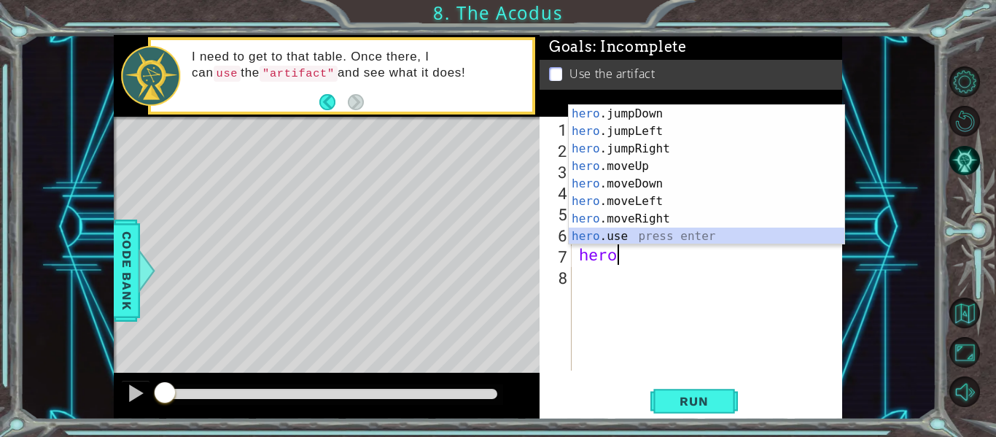
click at [655, 235] on div "hero .jumpDown press enter hero .jumpLeft press enter hero .jumpRight press ent…" at bounding box center [707, 192] width 276 height 175
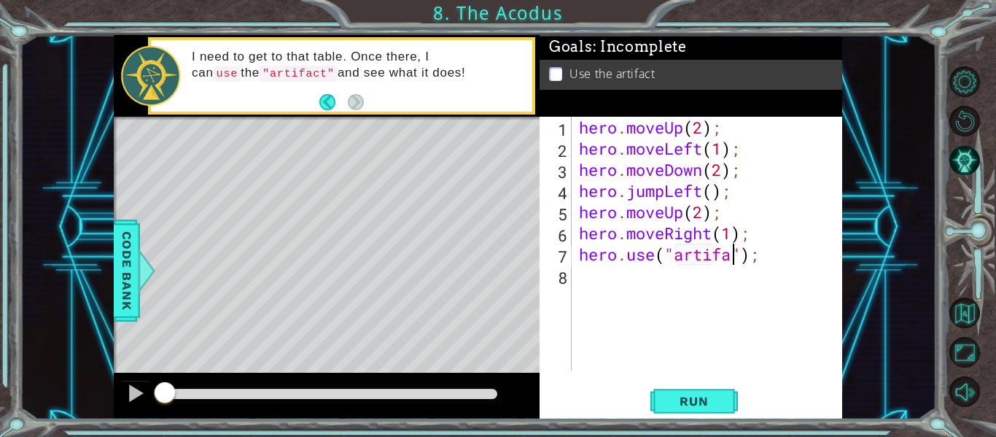
scroll to position [0, 8]
type textarea "hero.use("artifact");"
click at [694, 390] on button "Run" at bounding box center [693, 401] width 87 height 30
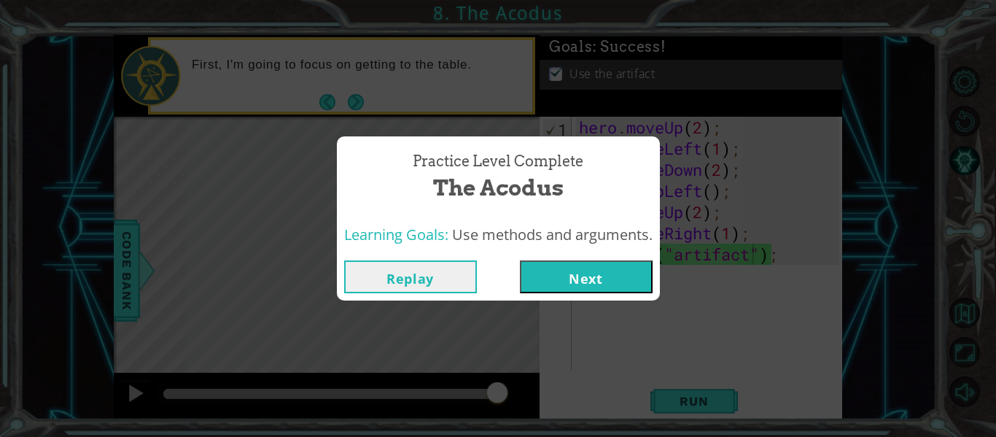
click at [577, 267] on button "Next" at bounding box center [586, 276] width 133 height 33
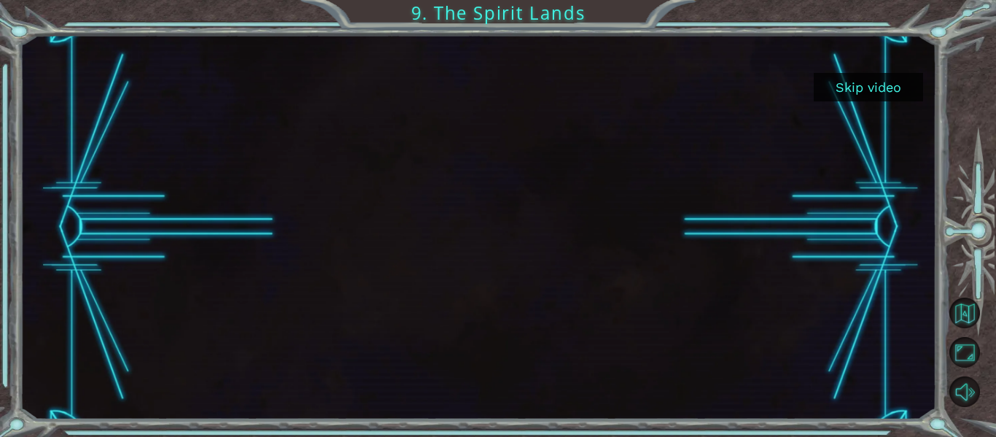
click at [543, 203] on div at bounding box center [477, 227] width 683 height 384
click at [499, 240] on div at bounding box center [477, 227] width 683 height 384
click at [857, 85] on button "Skip video" at bounding box center [868, 87] width 109 height 28
